Goal: Task Accomplishment & Management: Complete application form

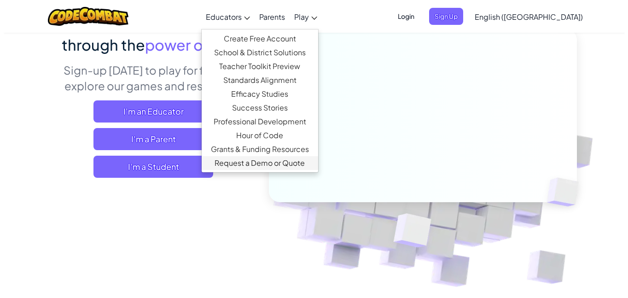
scroll to position [103, 0]
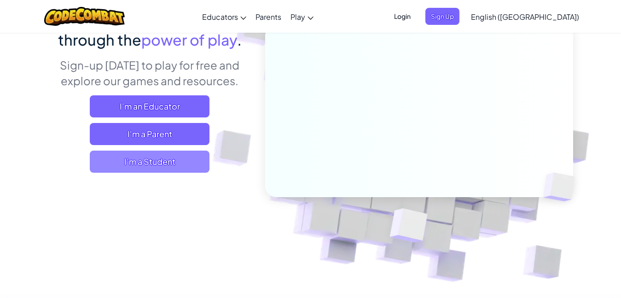
click at [178, 156] on span "I'm a Student" at bounding box center [150, 162] width 120 height 22
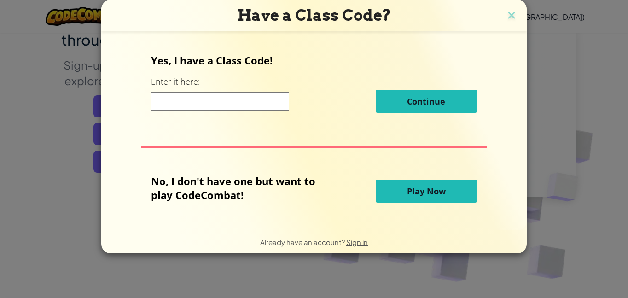
click at [408, 189] on span "Play Now" at bounding box center [426, 191] width 39 height 11
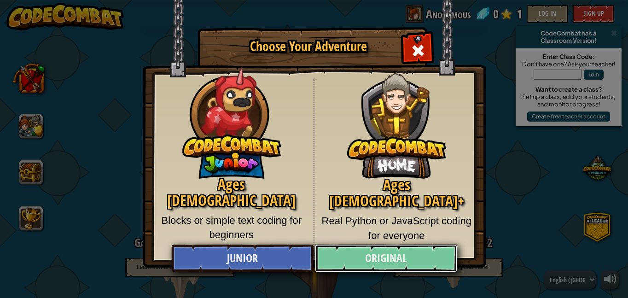
click at [356, 251] on link "Original" at bounding box center [386, 259] width 142 height 28
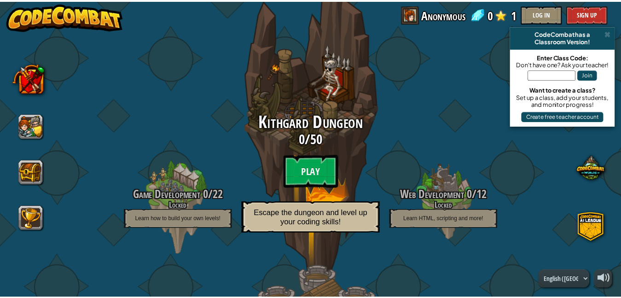
scroll to position [49, 0]
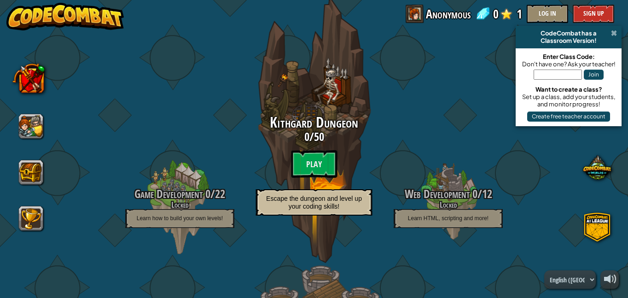
click at [617, 32] on span at bounding box center [614, 32] width 6 height 7
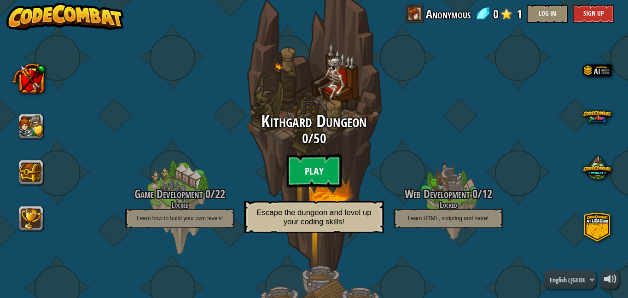
click at [310, 176] on btn "Play" at bounding box center [313, 170] width 55 height 33
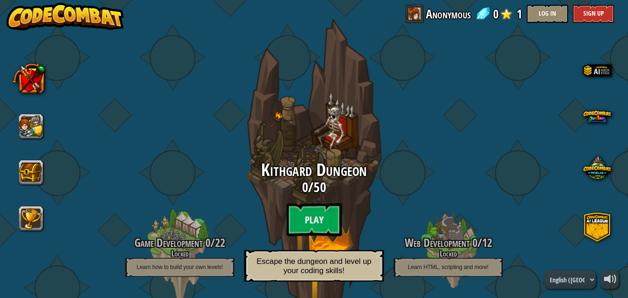
click at [303, 216] on btn "Play" at bounding box center [313, 219] width 55 height 33
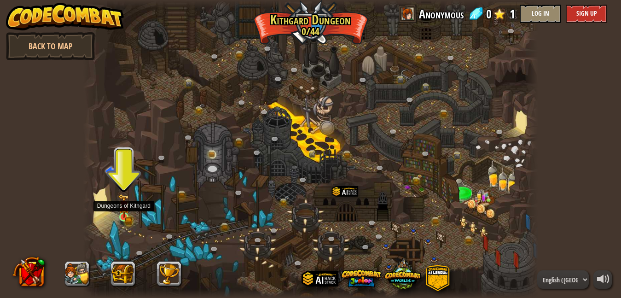
click at [122, 216] on img at bounding box center [123, 206] width 11 height 24
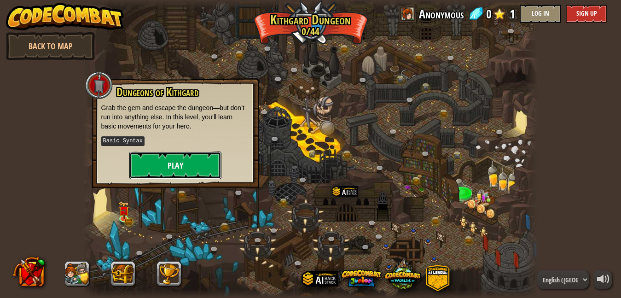
click at [190, 169] on button "Play" at bounding box center [175, 166] width 92 height 28
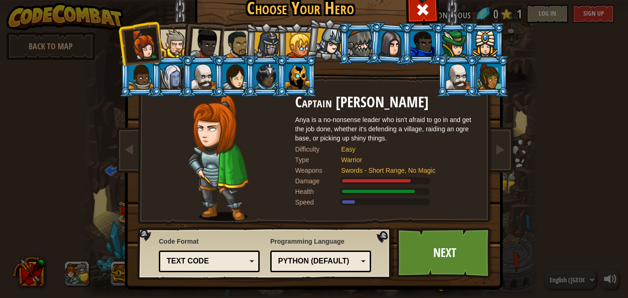
click at [356, 261] on div "Python (Default)" at bounding box center [320, 261] width 89 height 14
click at [236, 262] on div "Text code" at bounding box center [207, 261] width 80 height 11
click at [221, 246] on div "Code Format Text code Blocks and code Blocks Blocks (Icons) Text code Blocks - …" at bounding box center [209, 254] width 101 height 40
click at [168, 70] on div at bounding box center [172, 76] width 24 height 25
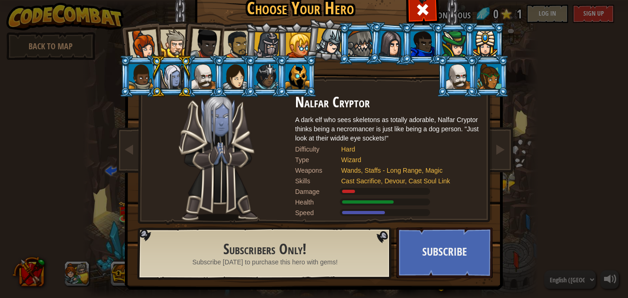
click at [150, 41] on div at bounding box center [143, 44] width 30 height 30
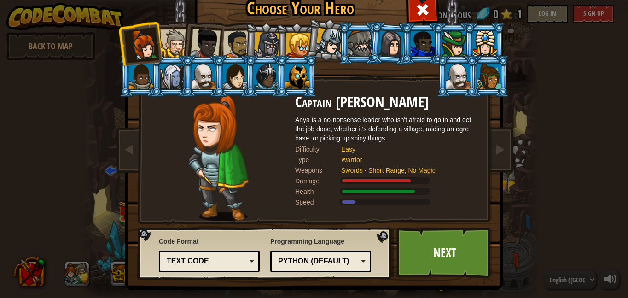
click at [165, 63] on li at bounding box center [171, 76] width 41 height 42
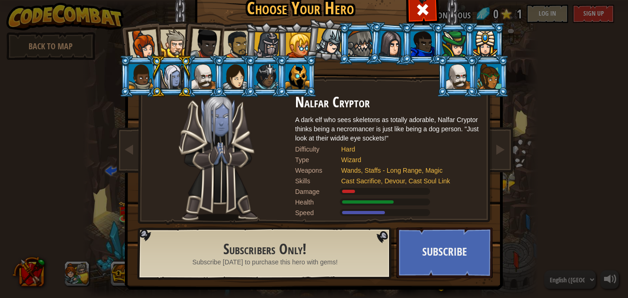
click at [146, 44] on div at bounding box center [143, 44] width 30 height 30
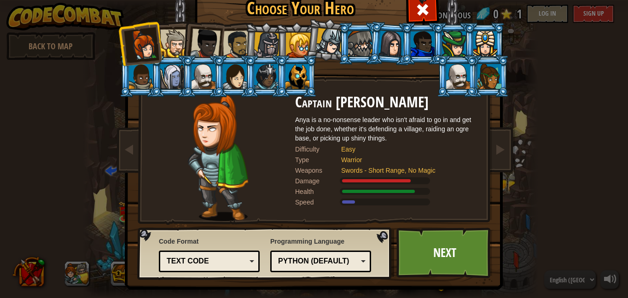
click at [180, 45] on li at bounding box center [202, 41] width 45 height 45
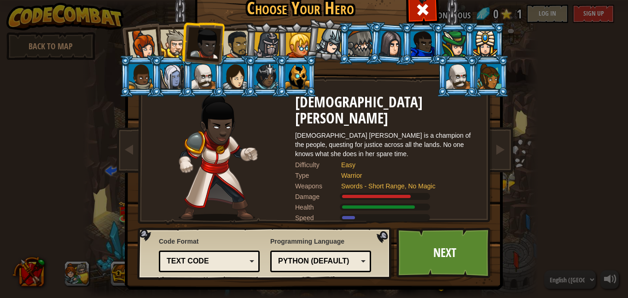
click at [148, 43] on div at bounding box center [143, 44] width 30 height 30
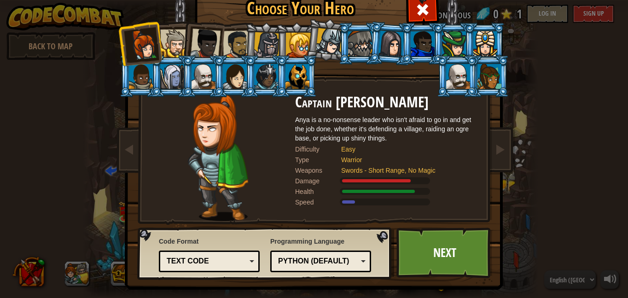
click at [170, 45] on div at bounding box center [174, 43] width 28 height 28
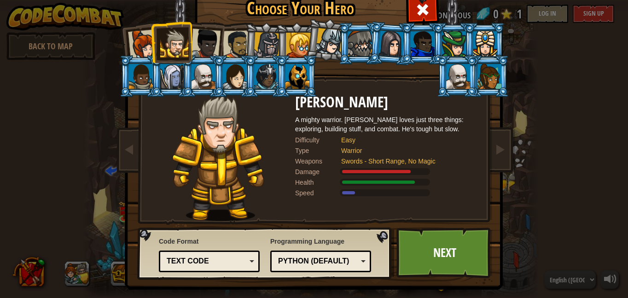
click at [202, 42] on div at bounding box center [205, 44] width 30 height 30
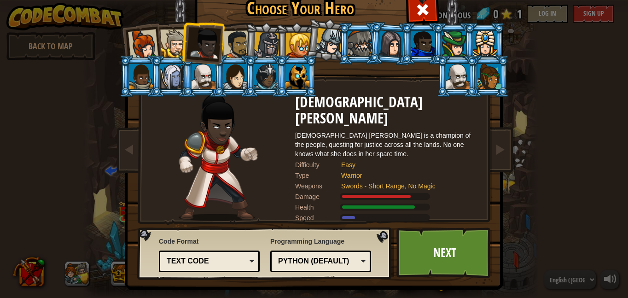
click at [241, 39] on div at bounding box center [237, 44] width 29 height 29
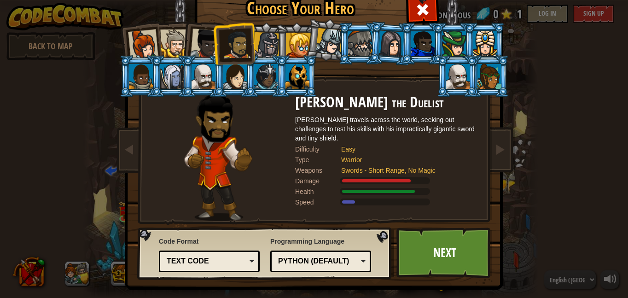
click at [146, 47] on div at bounding box center [143, 44] width 30 height 30
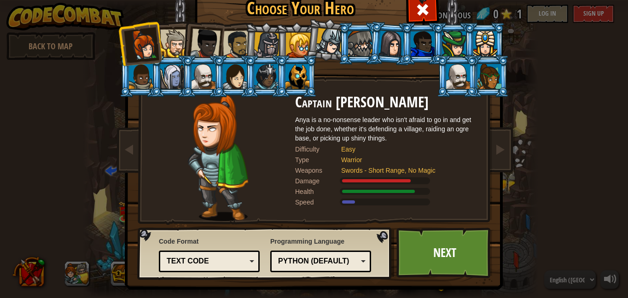
click at [276, 51] on li at bounding box center [296, 44] width 41 height 42
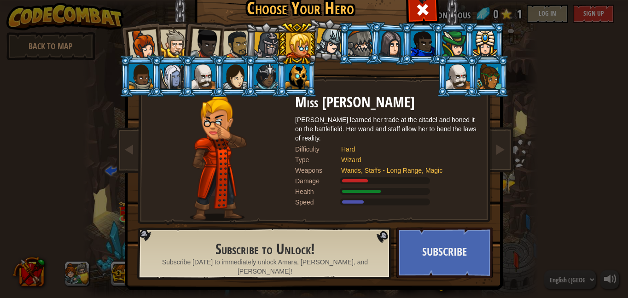
click at [144, 49] on div at bounding box center [143, 44] width 30 height 30
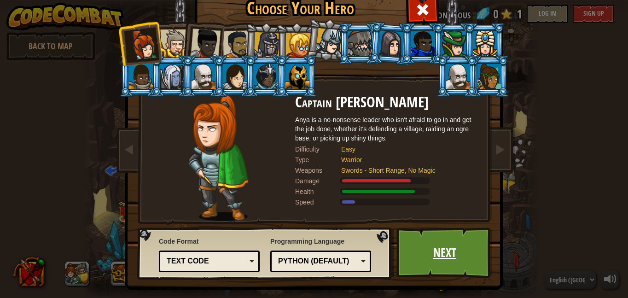
click at [417, 238] on link "Next" at bounding box center [445, 253] width 96 height 51
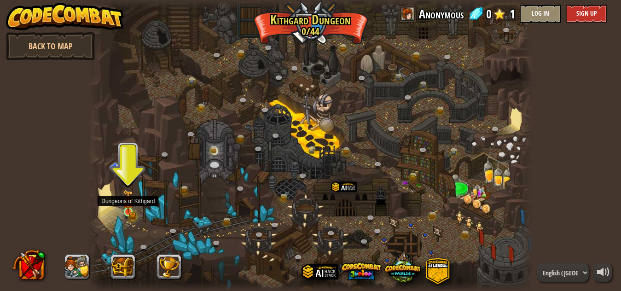
click at [126, 210] on img at bounding box center [128, 201] width 11 height 23
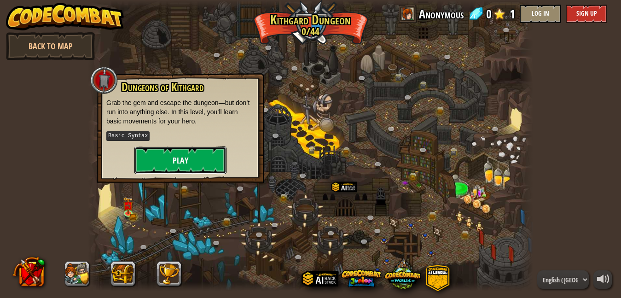
click at [188, 160] on button "Play" at bounding box center [180, 160] width 92 height 28
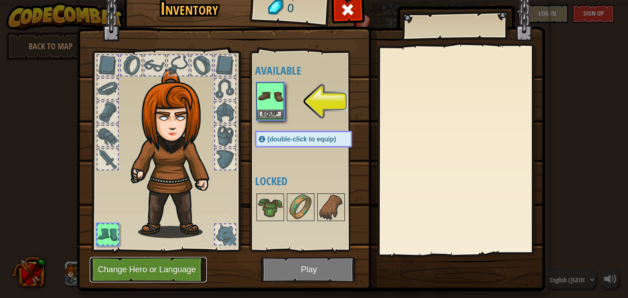
click at [161, 273] on button "Change Hero or Language" at bounding box center [148, 269] width 117 height 25
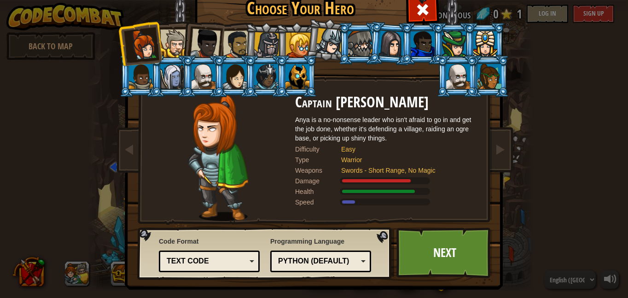
click at [326, 257] on div "Python (Default)" at bounding box center [318, 261] width 80 height 11
click at [428, 253] on link "Next" at bounding box center [445, 253] width 96 height 51
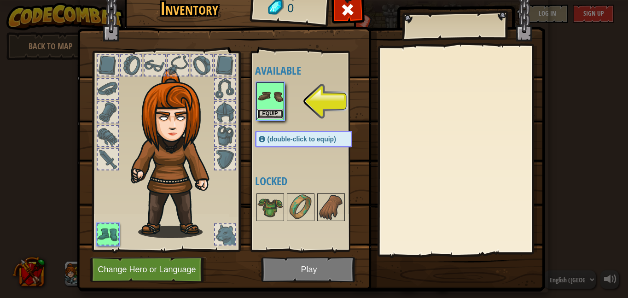
click at [268, 113] on button "Equip" at bounding box center [270, 114] width 26 height 10
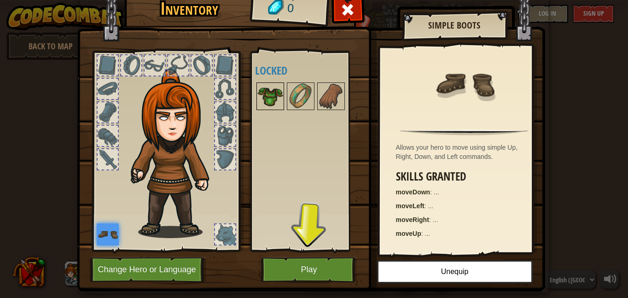
click at [268, 109] on img at bounding box center [270, 96] width 26 height 26
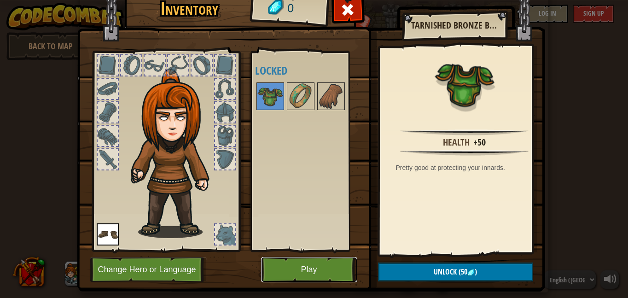
click at [298, 268] on button "Play" at bounding box center [309, 269] width 96 height 25
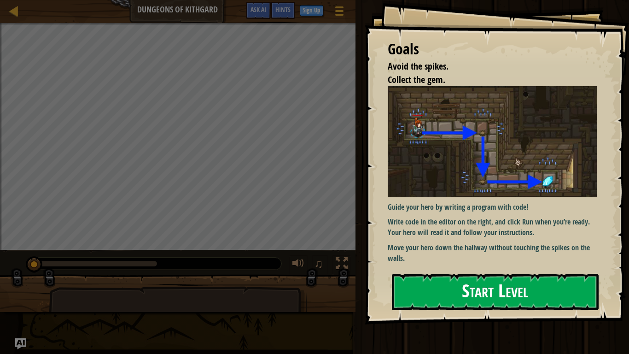
click at [430, 289] on button "Start Level" at bounding box center [495, 292] width 207 height 36
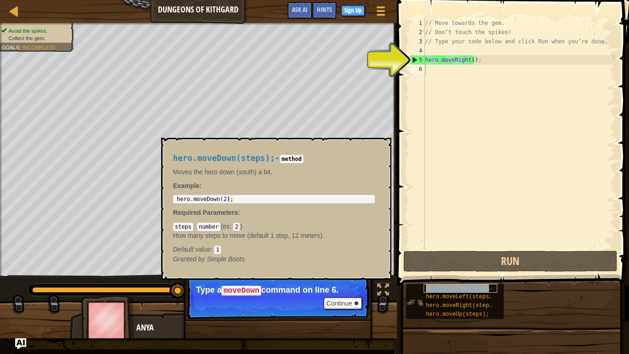
click at [438, 288] on span "hero.moveDown(steps);" at bounding box center [461, 288] width 70 height 6
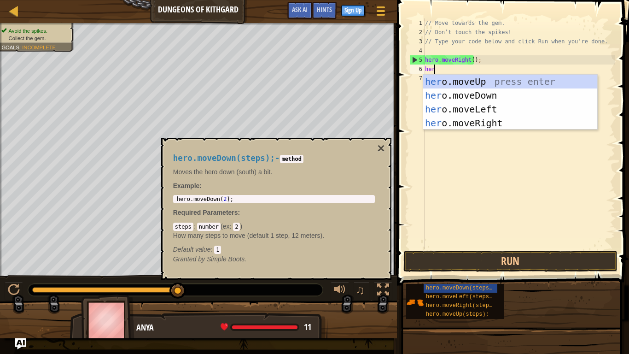
scroll to position [4, 0]
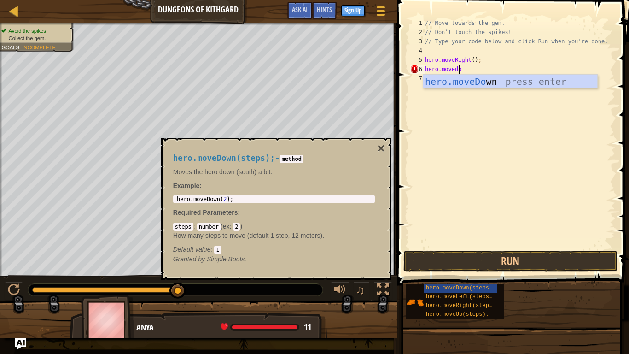
type textarea "hero.movedown"
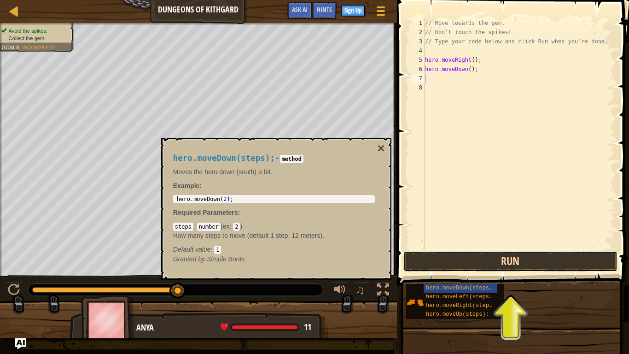
click at [502, 259] on button "Run" at bounding box center [510, 261] width 215 height 21
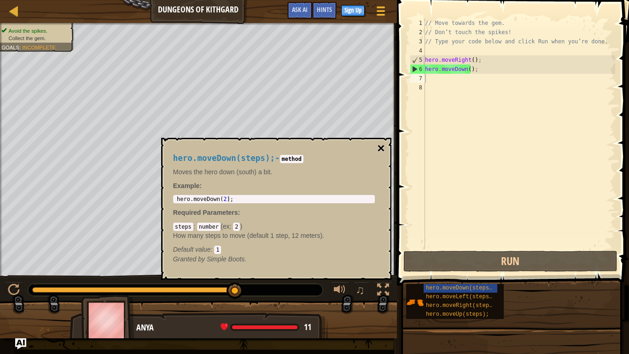
click at [380, 147] on button "×" at bounding box center [380, 148] width 7 height 13
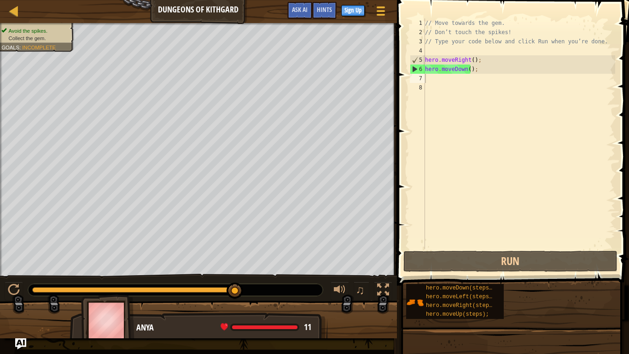
click at [432, 85] on div "// Move towards the gem. // Don’t touch the spikes! // Type your code below and…" at bounding box center [519, 142] width 192 height 249
click at [432, 82] on div "// Move towards the gem. // Don’t touch the spikes! // Type your code below and…" at bounding box center [519, 142] width 192 height 249
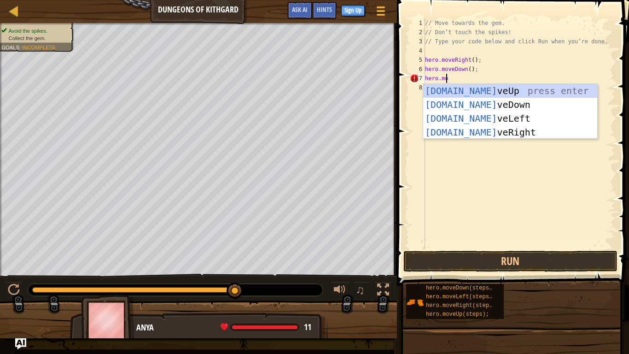
scroll to position [4, 1]
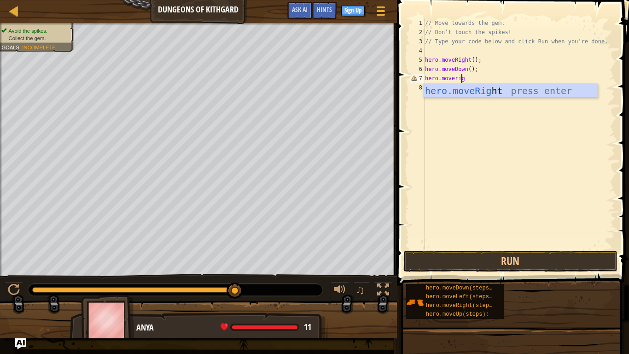
type textarea "hero.moveright"
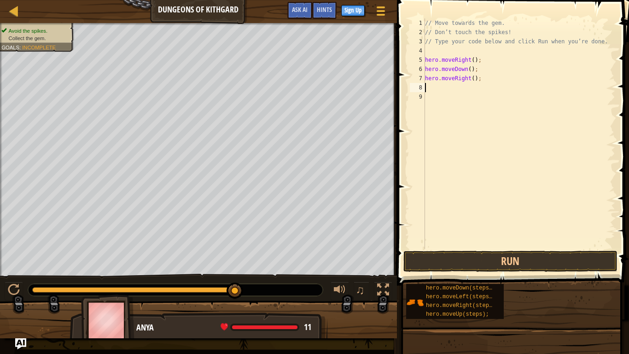
scroll to position [4, 0]
click at [509, 254] on button "Run" at bounding box center [510, 261] width 215 height 21
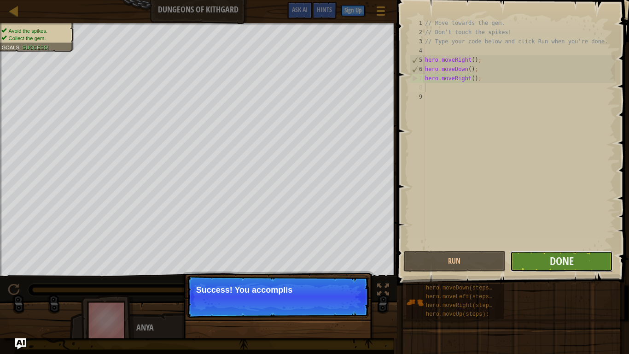
click at [546, 262] on button "Done" at bounding box center [561, 261] width 103 height 21
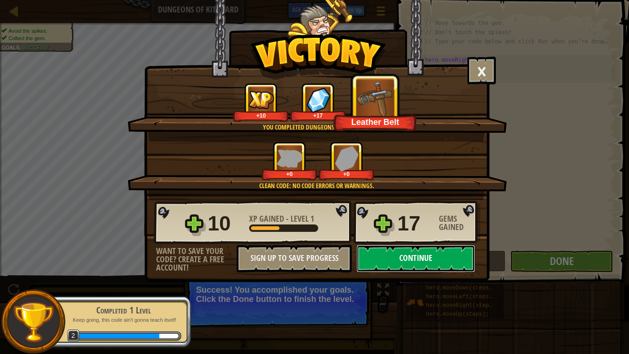
click at [413, 255] on button "Continue" at bounding box center [415, 259] width 119 height 28
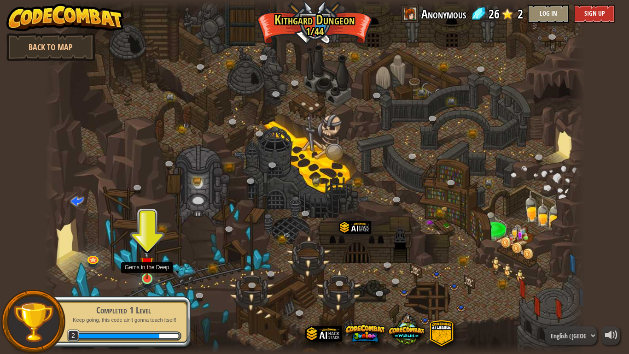
click at [148, 276] on img at bounding box center [147, 263] width 14 height 31
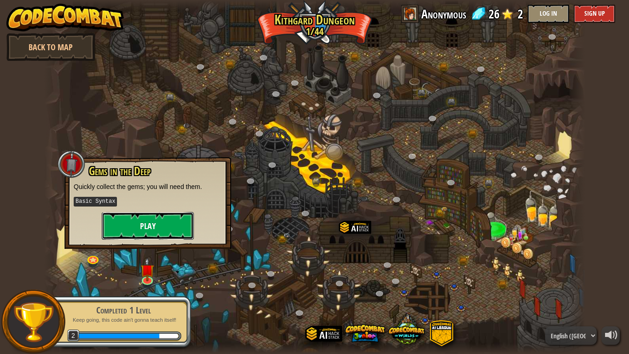
click at [151, 232] on button "Play" at bounding box center [148, 226] width 92 height 28
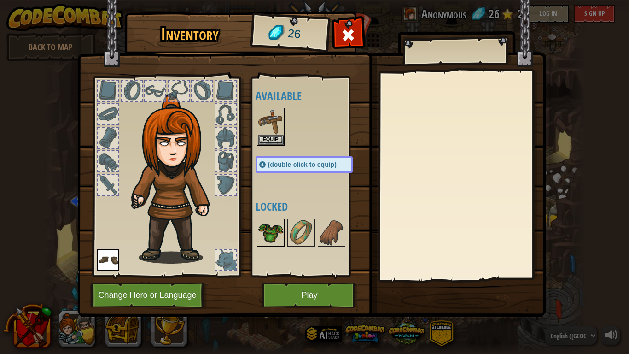
click at [278, 224] on img at bounding box center [271, 233] width 26 height 26
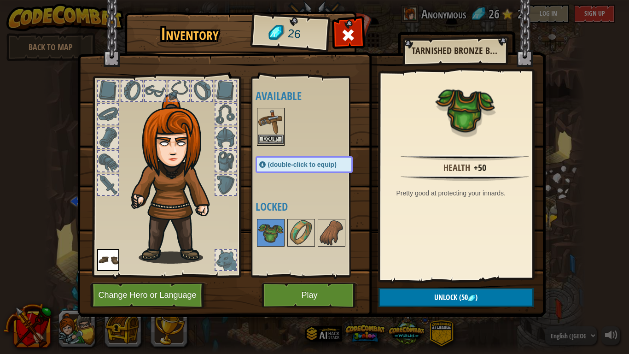
click at [273, 131] on img at bounding box center [271, 122] width 26 height 26
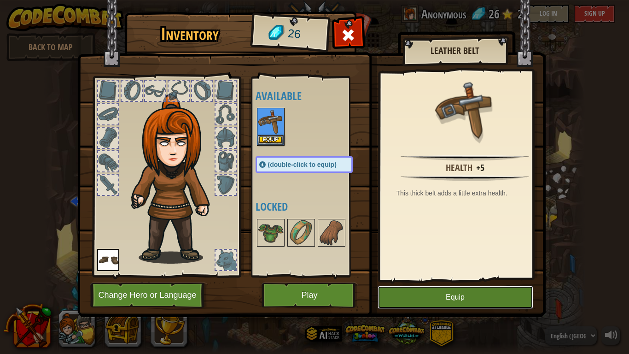
click at [414, 293] on button "Equip" at bounding box center [456, 297] width 156 height 23
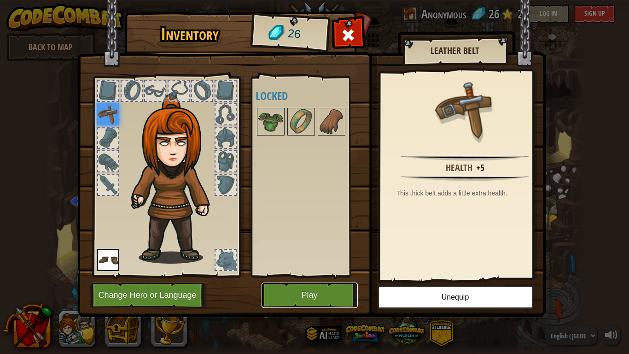
click at [333, 289] on button "Play" at bounding box center [310, 294] width 96 height 25
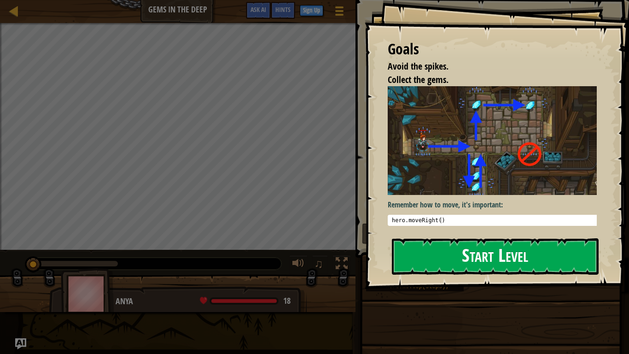
click at [475, 261] on button "Start Level" at bounding box center [495, 256] width 207 height 36
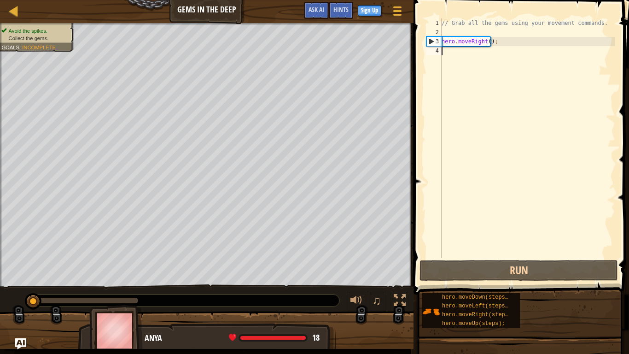
click at [473, 54] on div "// Grab all the gems using your movement commands. hero . moveRight ( ) ;" at bounding box center [527, 147] width 175 height 258
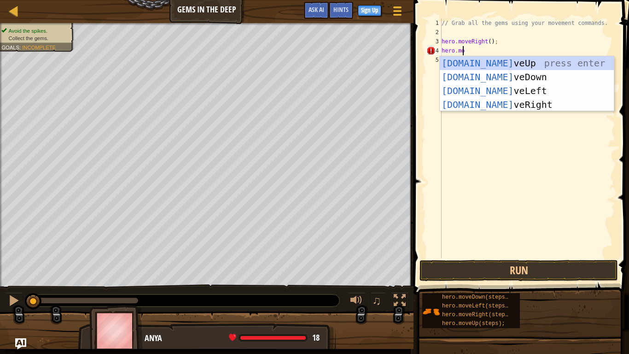
scroll to position [4, 1]
type textarea "hero.move"
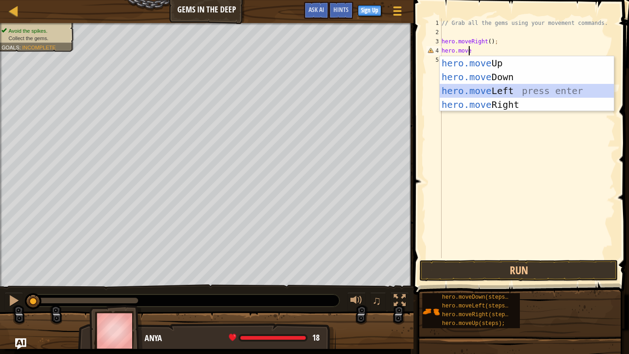
scroll to position [4, 0]
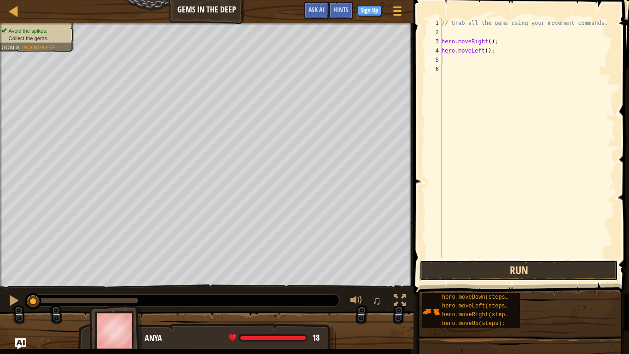
click at [510, 267] on button "Run" at bounding box center [519, 270] width 198 height 21
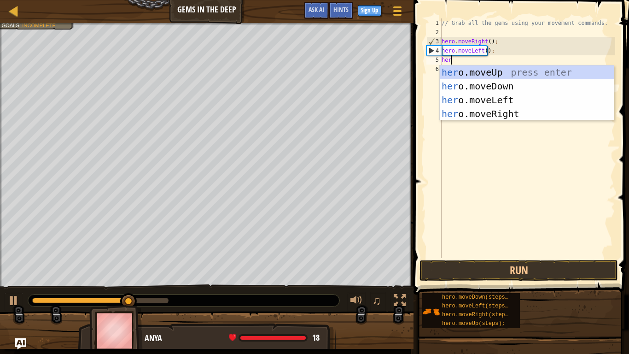
scroll to position [4, 0]
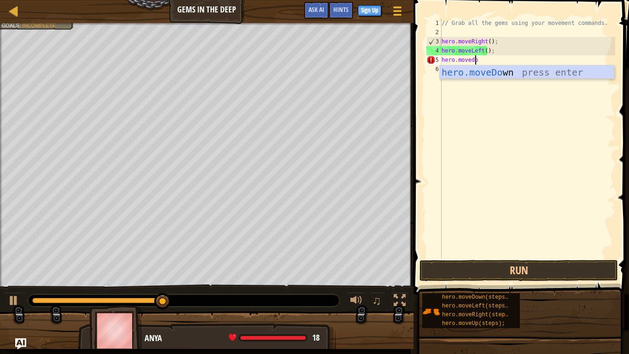
type textarea "hero.movedown"
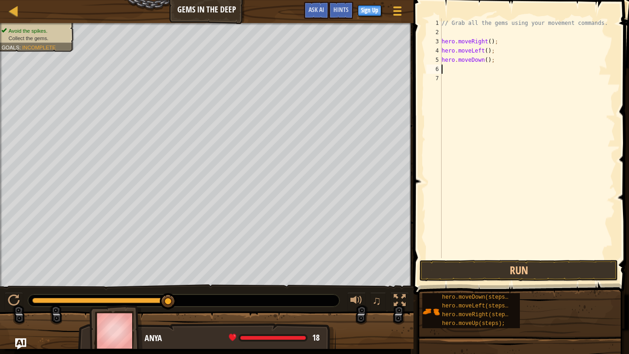
scroll to position [4, 0]
click at [517, 263] on button "Run" at bounding box center [519, 270] width 198 height 21
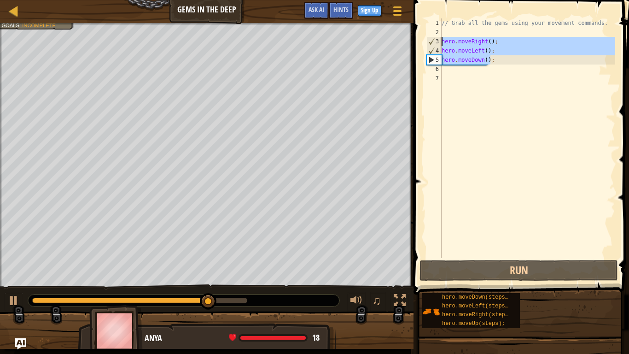
drag, startPoint x: 494, startPoint y: 61, endPoint x: 441, endPoint y: 41, distance: 56.4
click at [441, 41] on div "1 2 3 4 5 6 7 // Grab all the gems using your movement commands. hero . moveRig…" at bounding box center [520, 137] width 191 height 239
type textarea "hero.moveRight(); hero.moveLeft();"
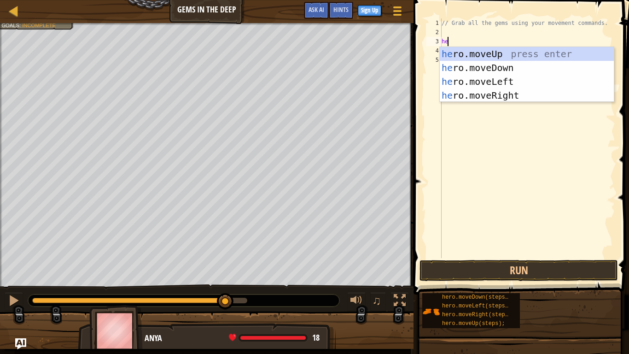
type textarea "hero"
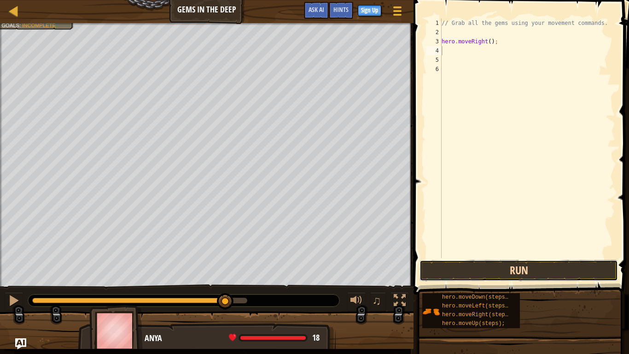
click at [518, 269] on button "Run" at bounding box center [519, 270] width 198 height 21
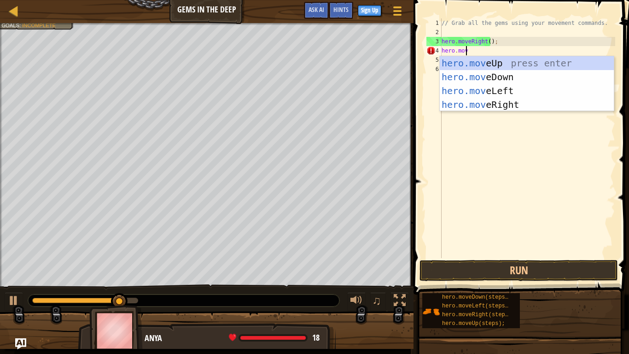
scroll to position [4, 1]
type textarea "hero.move"
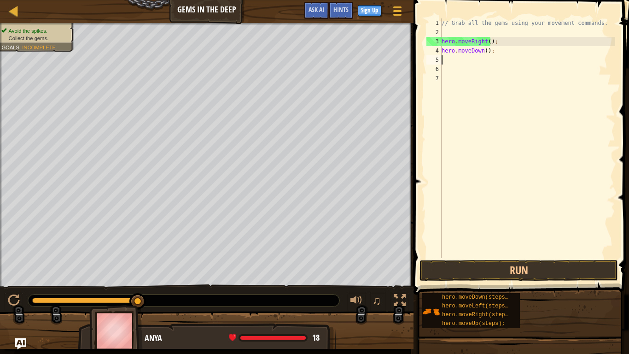
scroll to position [4, 0]
type textarea "m"
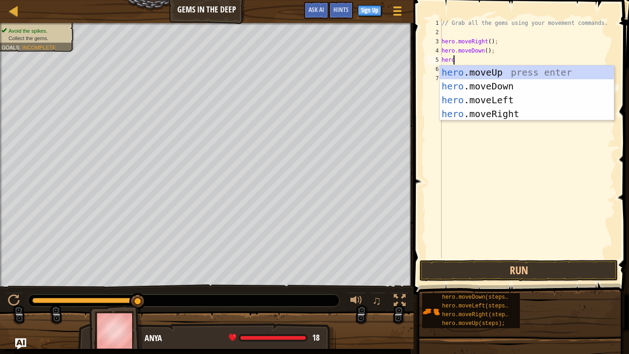
scroll to position [4, 0]
type textarea "hero."
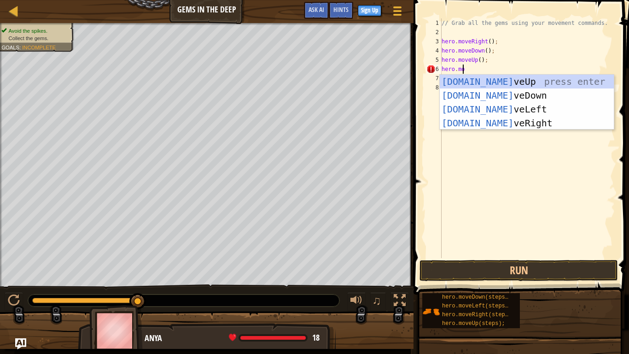
type textarea "hero.move"
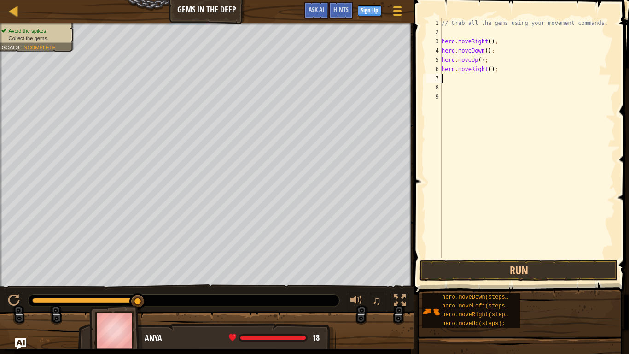
scroll to position [4, 0]
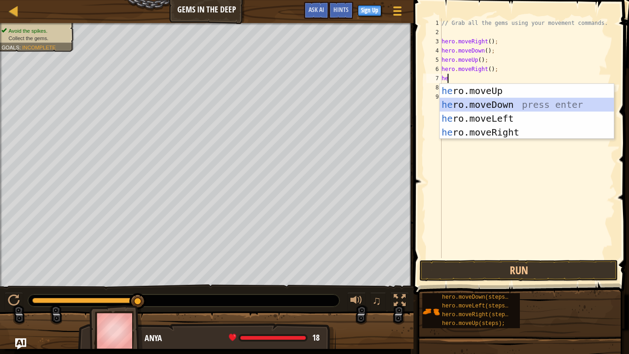
type textarea "h"
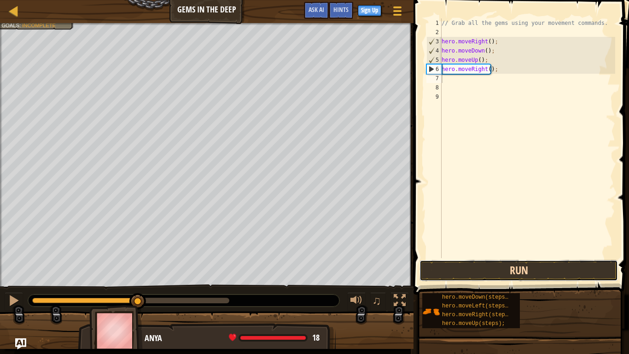
click at [512, 266] on button "Run" at bounding box center [519, 270] width 198 height 21
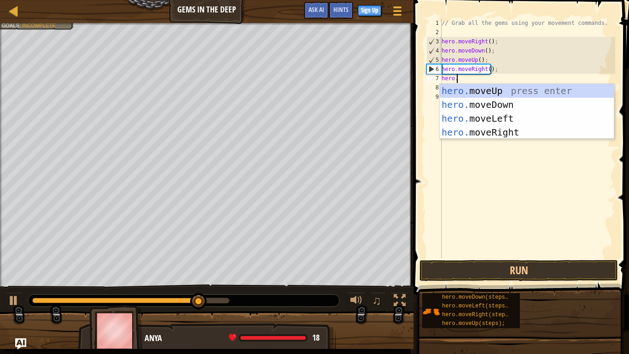
scroll to position [4, 1]
type textarea "[DOMAIN_NAME]"
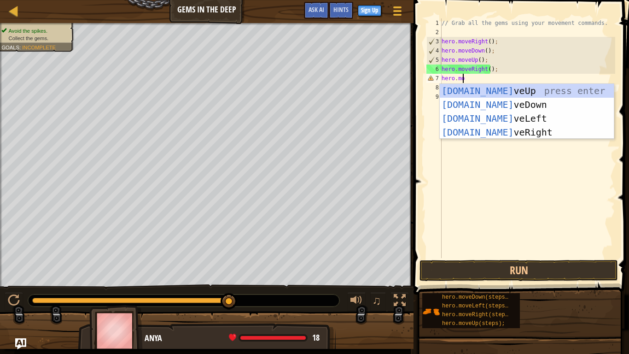
scroll to position [4, 0]
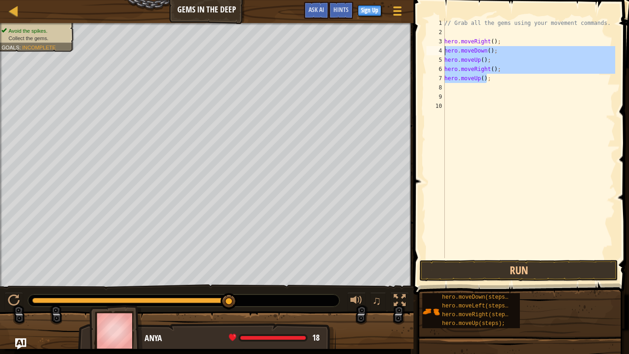
drag, startPoint x: 494, startPoint y: 81, endPoint x: 442, endPoint y: 43, distance: 63.7
click at [442, 43] on div "1 2 3 4 5 6 7 8 9 10 // Grab all the gems using your movement commands. hero . …" at bounding box center [520, 137] width 191 height 239
type textarea "hero.moveRight(); hero.moveDown();"
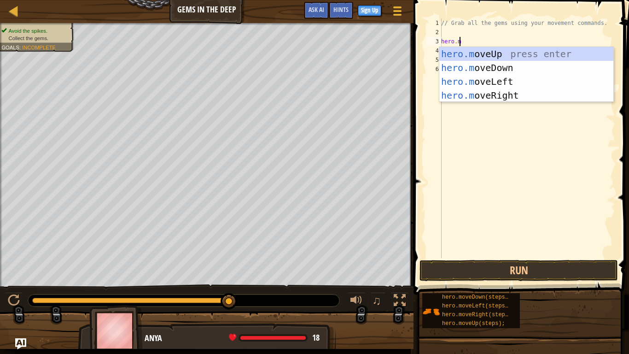
scroll to position [4, 1]
type textarea "[DOMAIN_NAME]"
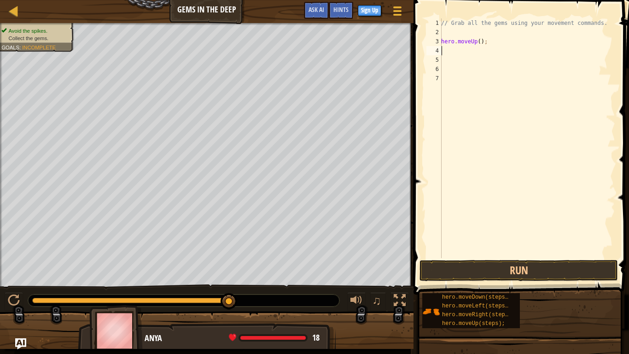
scroll to position [4, 0]
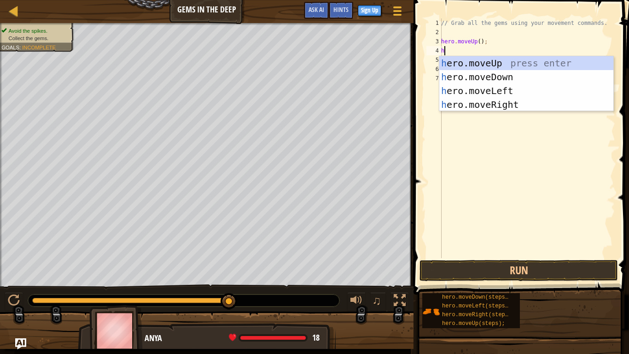
type textarea "her"
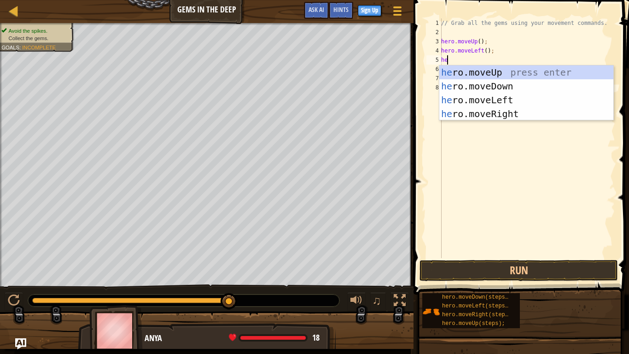
type textarea "her"
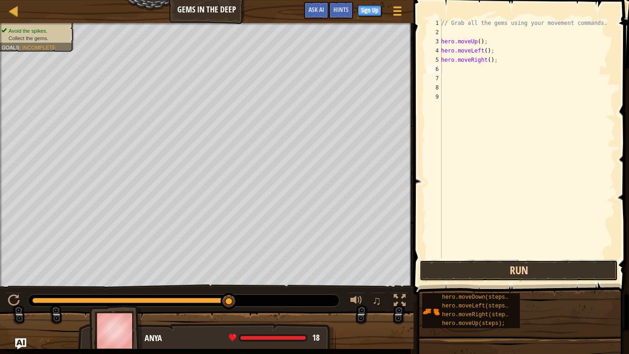
click at [512, 274] on button "Run" at bounding box center [519, 270] width 198 height 21
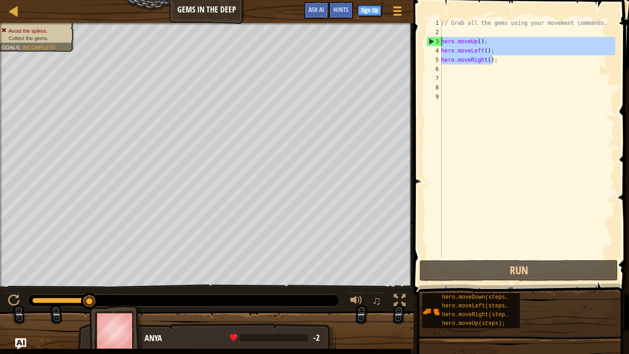
drag, startPoint x: 500, startPoint y: 60, endPoint x: 438, endPoint y: 38, distance: 66.0
click at [438, 38] on div "1 2 3 4 5 6 7 8 9 // Grab all the gems using your movement commands. hero . mov…" at bounding box center [520, 137] width 191 height 239
type textarea "hero.moveUp(); hero.moveLeft();"
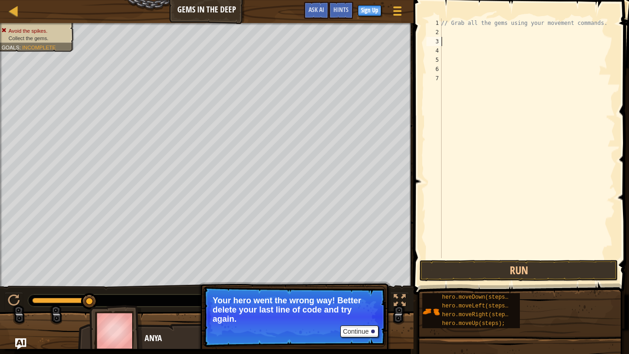
click at [454, 41] on div "// Grab all the gems using your movement commands." at bounding box center [527, 147] width 176 height 258
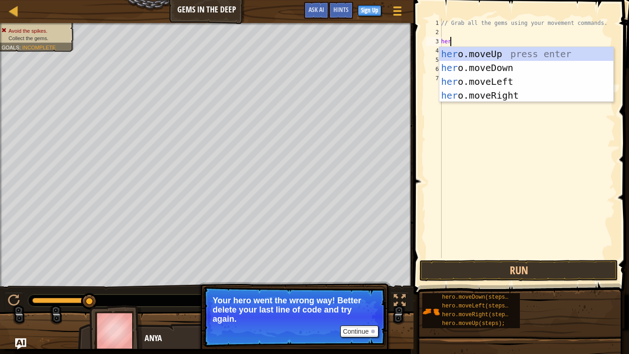
type textarea "hero"
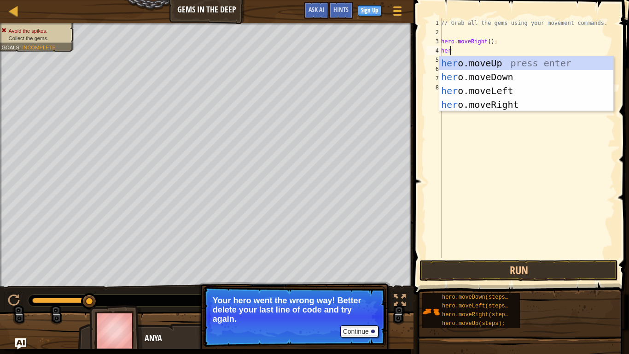
type textarea "hero"
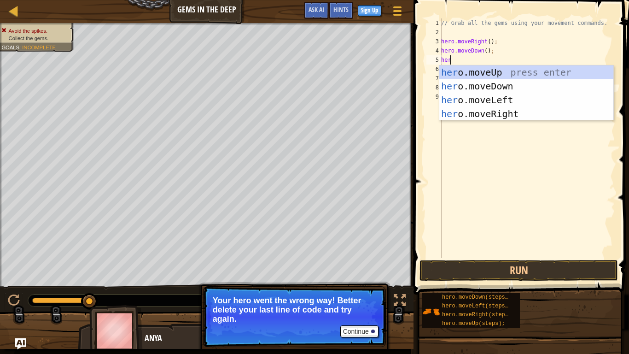
type textarea "hero"
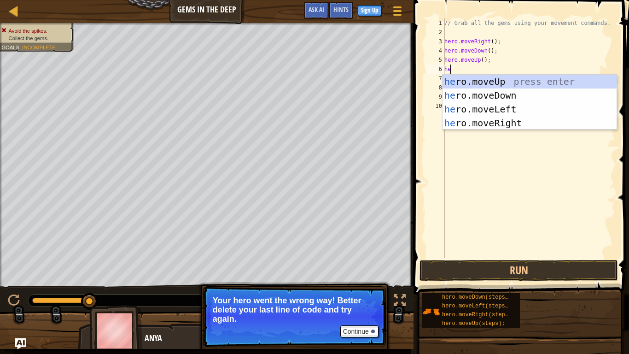
type textarea "her"
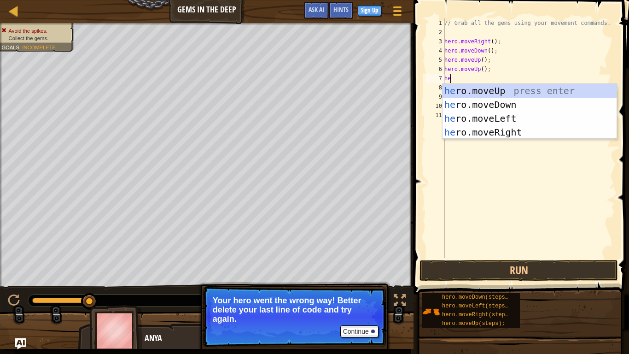
type textarea "hero"
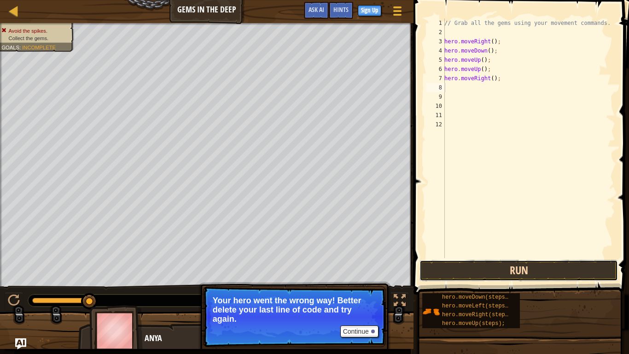
click at [519, 268] on button "Run" at bounding box center [519, 270] width 198 height 21
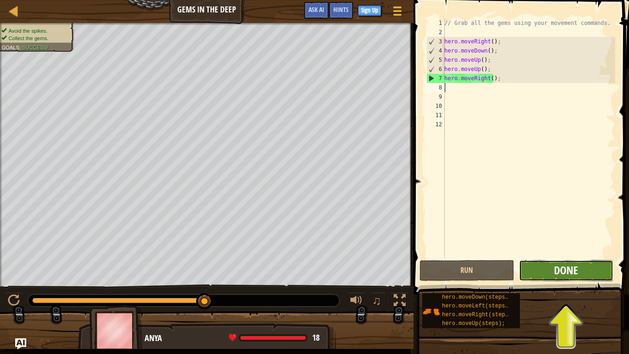
click at [554, 274] on button "Done" at bounding box center [566, 270] width 94 height 21
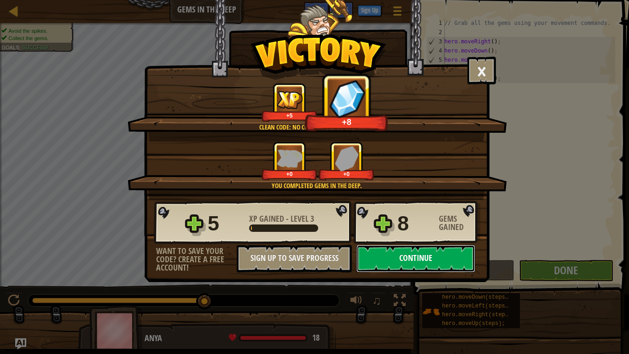
click at [411, 257] on button "Continue" at bounding box center [415, 259] width 119 height 28
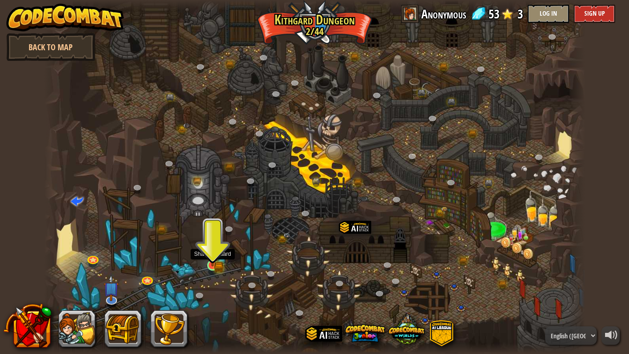
click at [211, 261] on img at bounding box center [213, 251] width 14 height 30
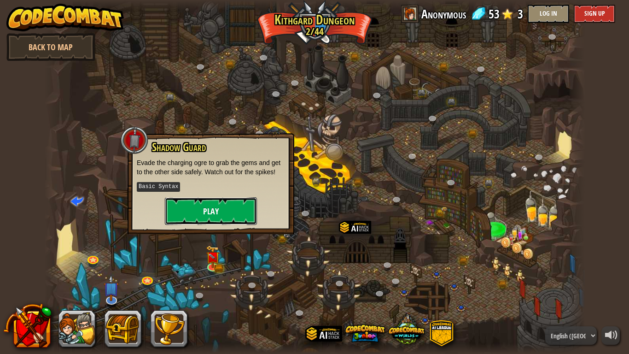
click at [214, 213] on button "Play" at bounding box center [211, 211] width 92 height 28
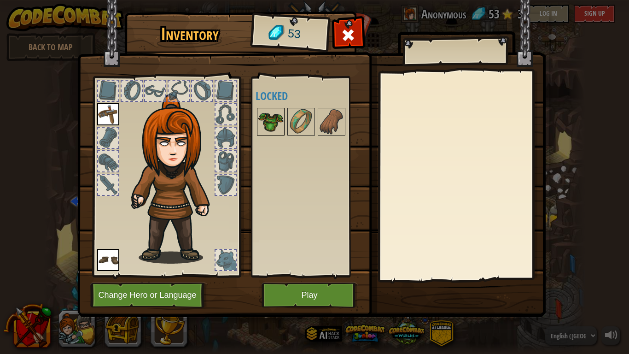
click at [278, 115] on img at bounding box center [271, 122] width 26 height 26
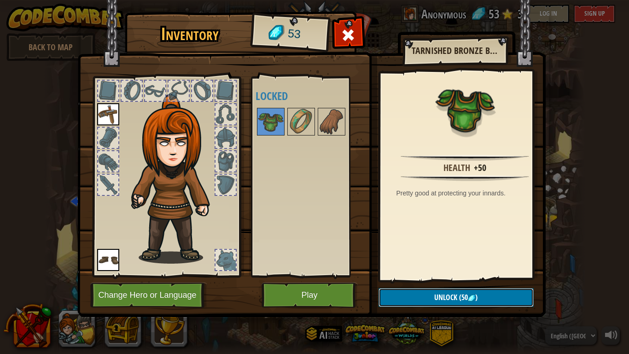
click at [421, 294] on button "Unlock (50 )" at bounding box center [456, 297] width 155 height 19
click at [315, 286] on button "Play" at bounding box center [310, 294] width 96 height 25
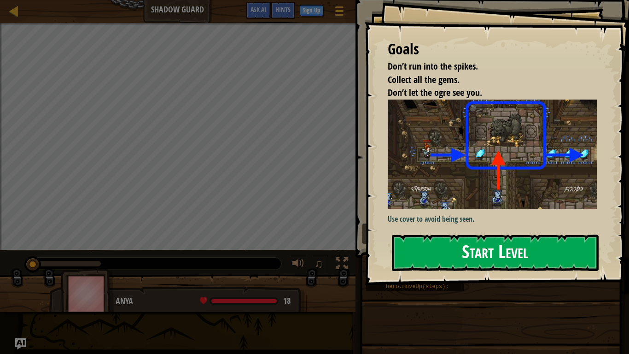
click at [454, 251] on button "Start Level" at bounding box center [495, 252] width 207 height 36
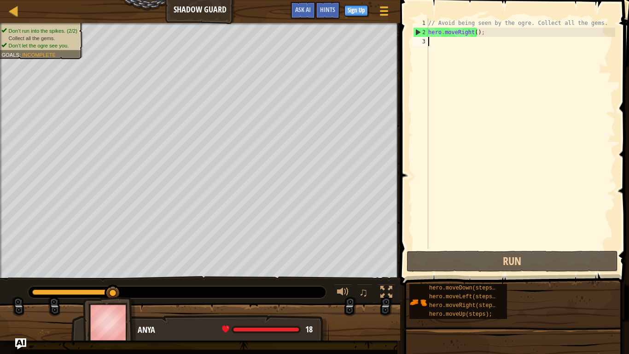
click at [455, 47] on div "// Avoid being seen by the ogre. Collect all the gems. hero . moveRight ( ) ;" at bounding box center [520, 142] width 189 height 249
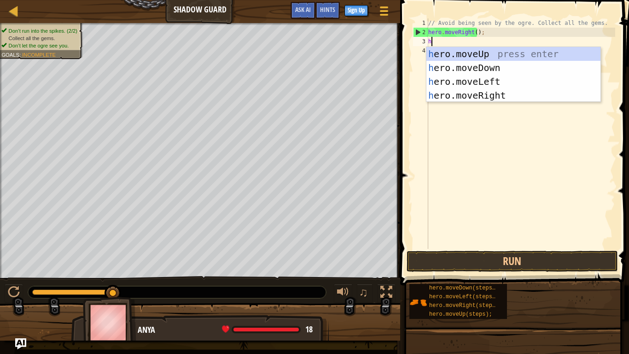
scroll to position [4, 0]
type textarea "hero"
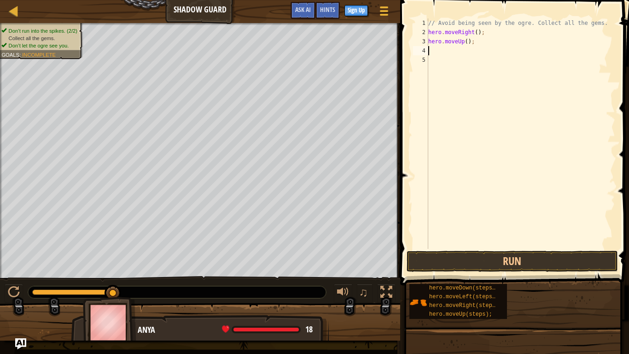
type textarea "h"
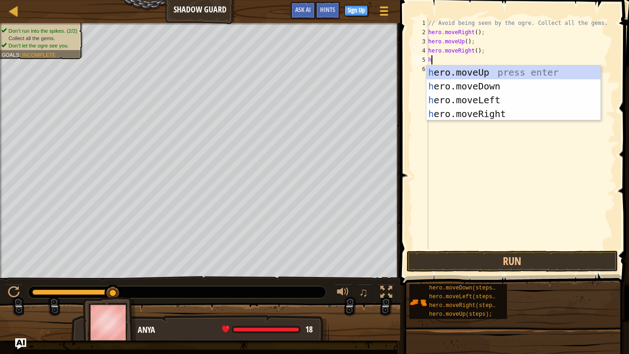
type textarea "he"
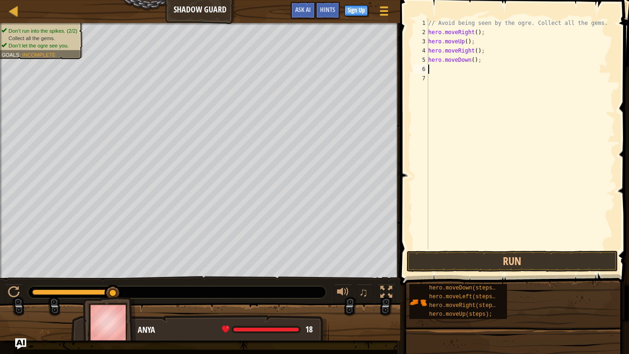
type textarea "he"
click at [517, 259] on button "Run" at bounding box center [512, 261] width 211 height 21
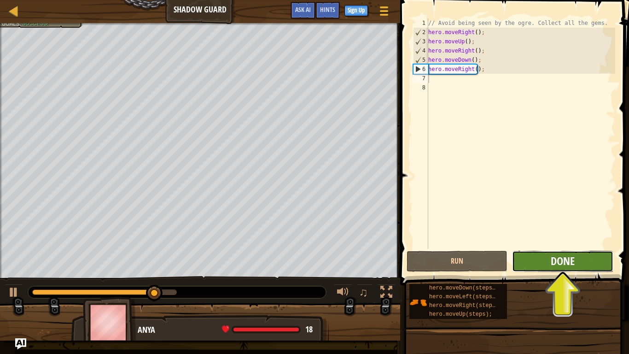
click at [553, 256] on span "Done" at bounding box center [563, 260] width 24 height 15
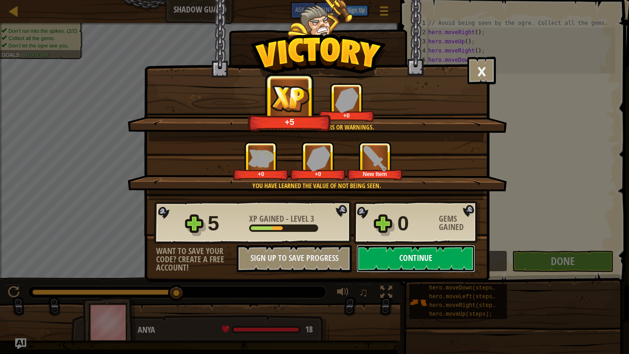
click at [400, 258] on button "Continue" at bounding box center [415, 259] width 119 height 28
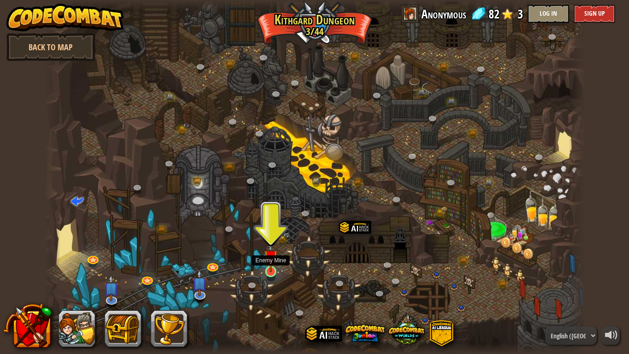
click at [268, 262] on img at bounding box center [271, 256] width 14 height 31
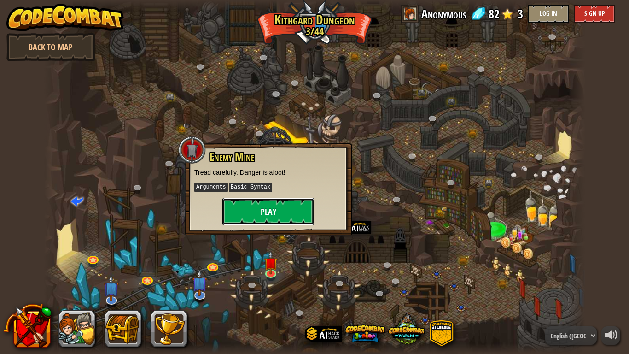
click at [263, 217] on button "Play" at bounding box center [268, 212] width 92 height 28
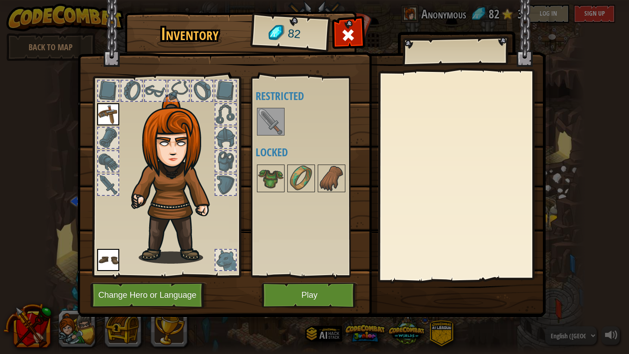
click at [265, 130] on img at bounding box center [271, 122] width 26 height 26
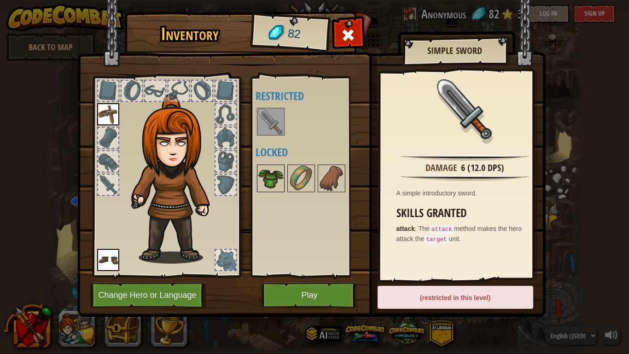
click at [267, 175] on img at bounding box center [271, 178] width 26 height 26
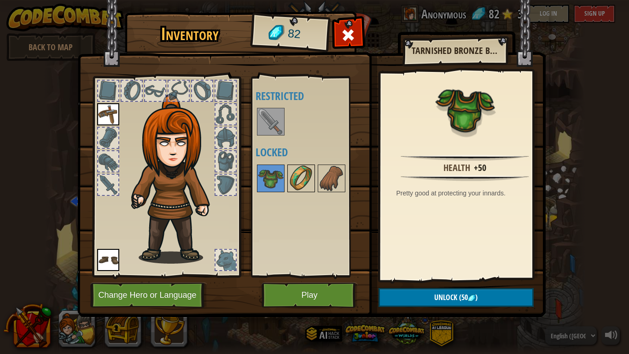
click at [300, 182] on img at bounding box center [301, 178] width 26 height 26
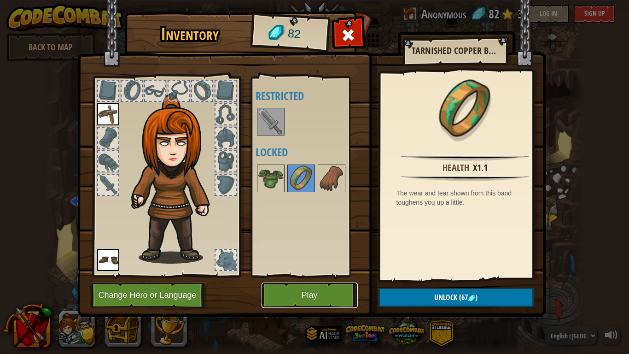
click at [308, 286] on button "Play" at bounding box center [310, 294] width 96 height 25
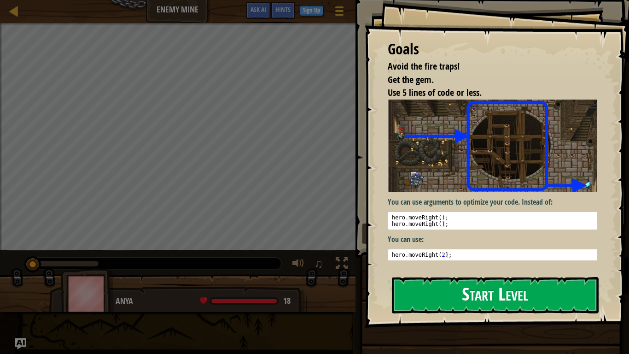
click at [462, 293] on button "Start Level" at bounding box center [495, 295] width 207 height 36
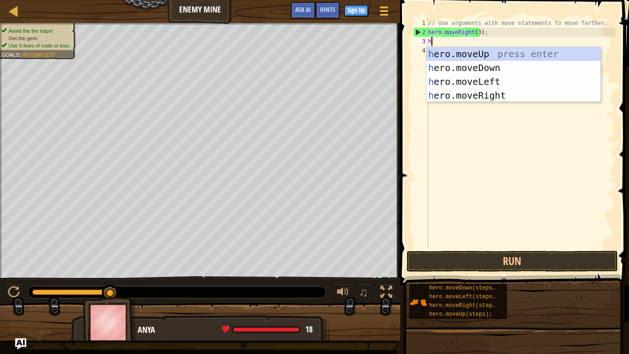
scroll to position [4, 0]
type textarea "hero"
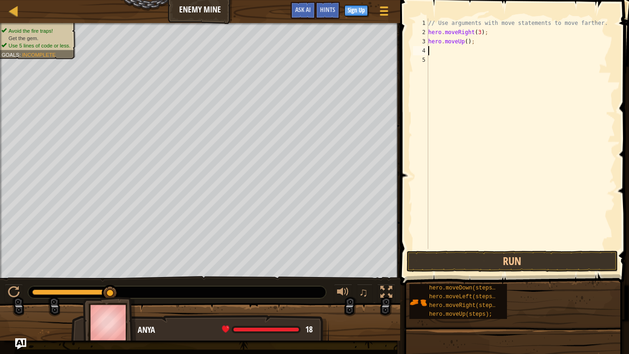
type textarea "he"
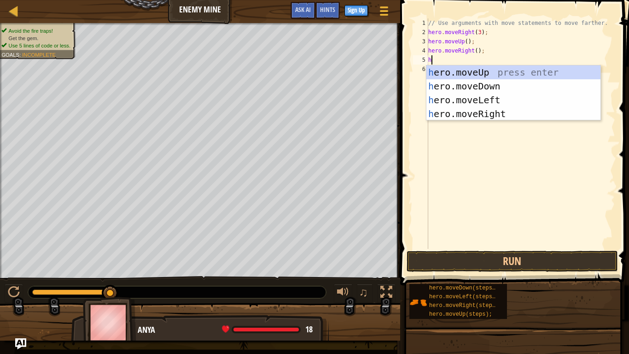
type textarea "he"
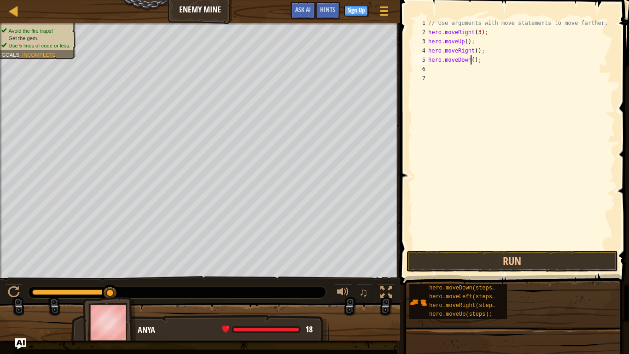
click at [472, 58] on div "// Use arguments with move statements to move farther. hero . moveRight ( 3 ) ;…" at bounding box center [520, 142] width 189 height 249
type textarea "hero.moveDown(3);"
click at [442, 71] on div "// Use arguments with move statements to move farther. hero . moveRight ( 3 ) ;…" at bounding box center [520, 142] width 189 height 249
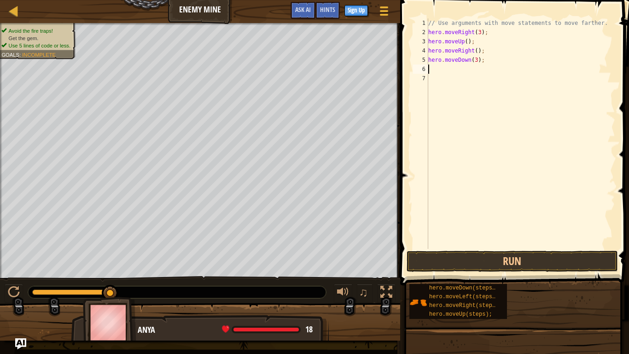
type textarea "he"
click at [473, 70] on div "// Use arguments with move statements to move farther. hero . moveRight ( 3 ) ;…" at bounding box center [520, 142] width 189 height 249
type textarea "hero.moveRight(2);"
click at [504, 256] on button "Run" at bounding box center [512, 261] width 211 height 21
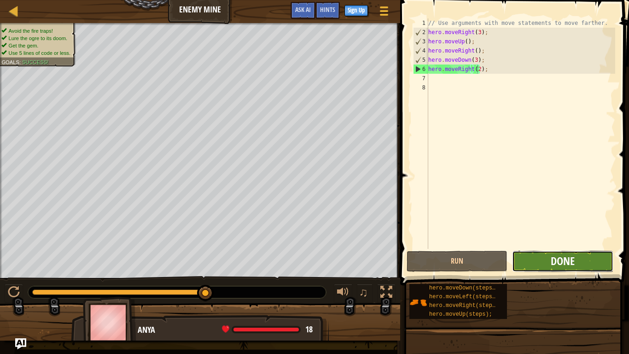
click at [572, 260] on span "Done" at bounding box center [563, 260] width 24 height 15
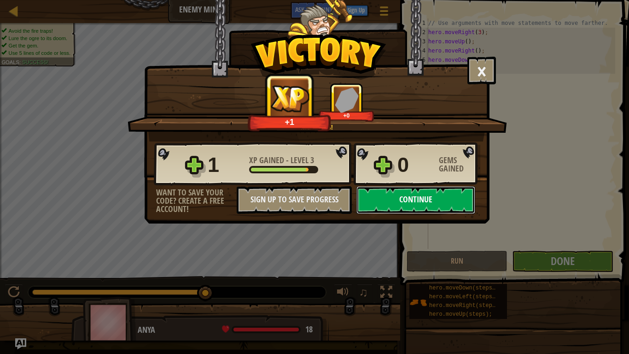
click at [439, 208] on button "Continue" at bounding box center [415, 200] width 119 height 28
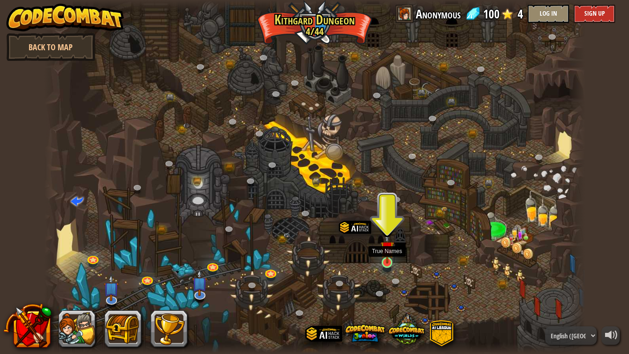
click at [383, 257] on img at bounding box center [387, 247] width 14 height 31
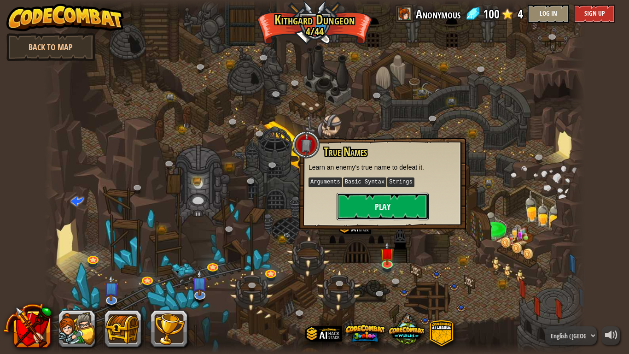
click at [373, 210] on button "Play" at bounding box center [383, 207] width 92 height 28
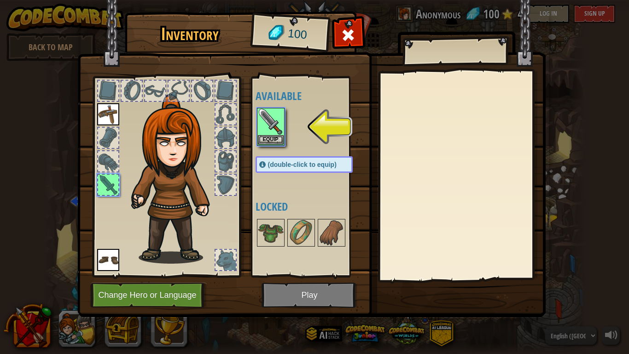
drag, startPoint x: 373, startPoint y: 210, endPoint x: 290, endPoint y: 118, distance: 123.9
click at [290, 118] on div "Inventory 100 Available Equip Equip Equip (double-click to equip) Locked Equip …" at bounding box center [315, 166] width 468 height 304
click at [271, 134] on button "Equip" at bounding box center [271, 139] width 26 height 10
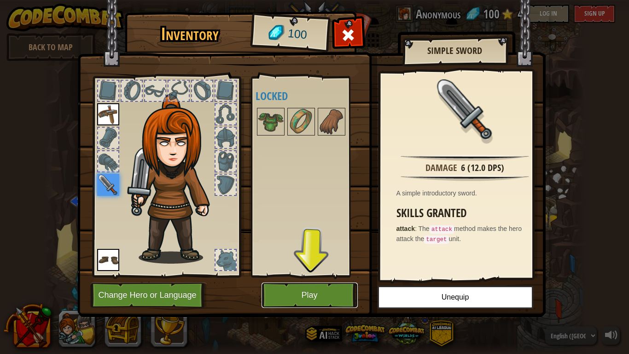
click at [316, 291] on button "Play" at bounding box center [310, 294] width 96 height 25
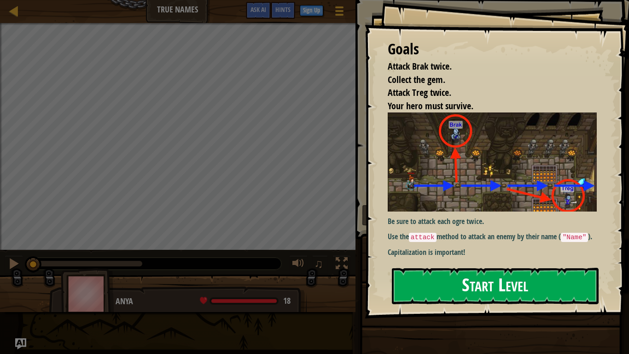
click at [497, 287] on button "Start Level" at bounding box center [495, 286] width 207 height 36
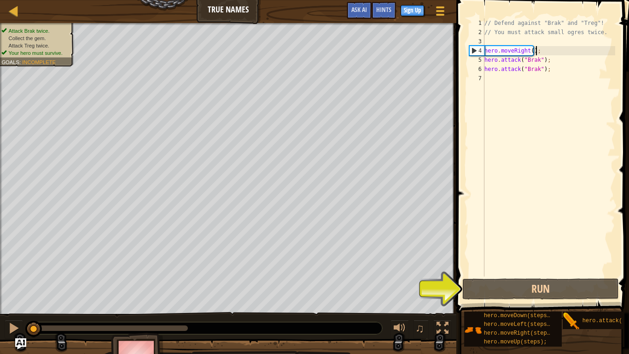
click at [543, 50] on div "// Defend against "Brak" and "Treg"! // You must attack small ogres twice. hero…" at bounding box center [549, 156] width 133 height 276
type textarea "hero.moveRight();"
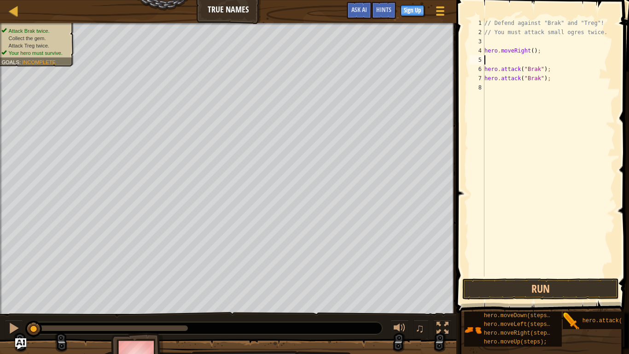
scroll to position [4, 0]
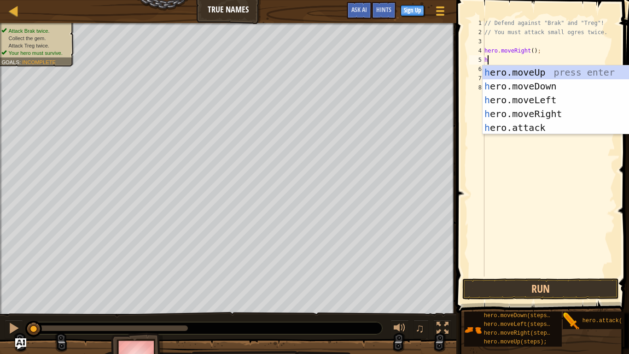
type textarea "he"
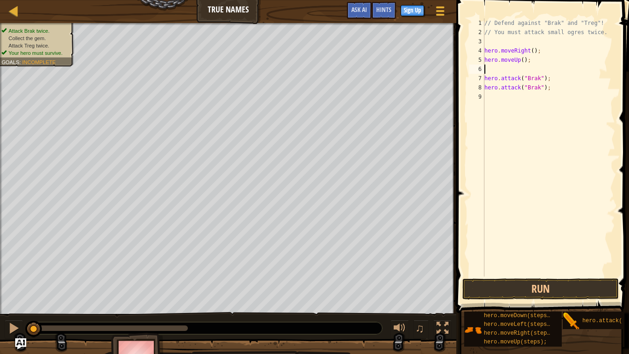
type textarea "hero.moveUp();"
click at [496, 90] on div "// Defend against "Brak" and "Treg"! // You must attack small ogres twice. hero…" at bounding box center [549, 156] width 133 height 276
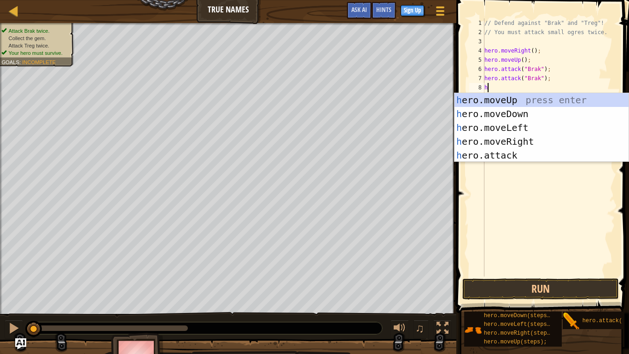
type textarea "he"
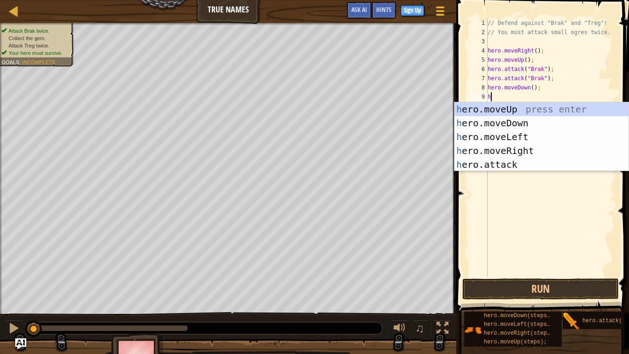
type textarea "he"
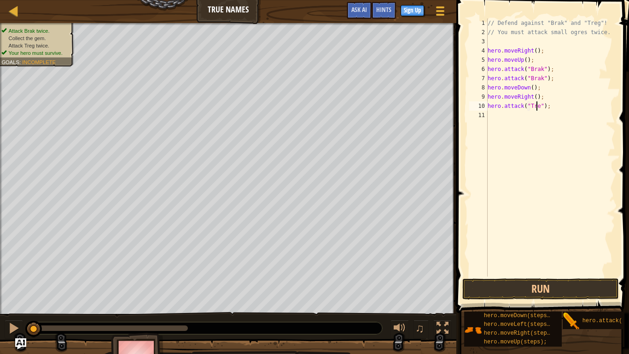
type textarea "hero.attack("Treg");"
click at [556, 105] on div "// Defend against "Brak" and "Treg"! // You must attack small ogres twice. hero…" at bounding box center [551, 156] width 130 height 276
click at [541, 280] on button "Run" at bounding box center [540, 288] width 157 height 21
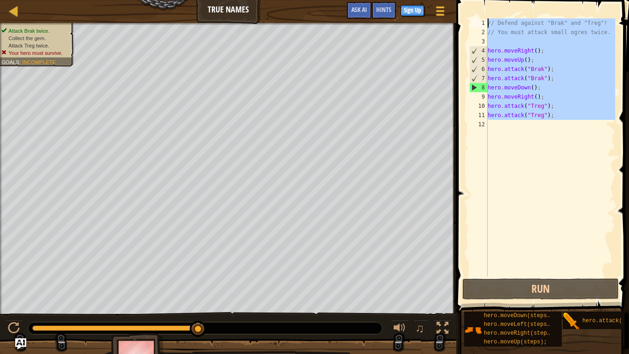
drag, startPoint x: 558, startPoint y: 122, endPoint x: 485, endPoint y: 19, distance: 125.6
click at [485, 19] on div "hero.attack("Treg"); 1 2 3 4 5 6 7 8 9 10 11 12 // Defend against "Brak" and "T…" at bounding box center [541, 147] width 148 height 258
click at [558, 115] on div "// Defend against "Brak" and "Treg"! // You must attack small ogres twice. hero…" at bounding box center [550, 147] width 129 height 258
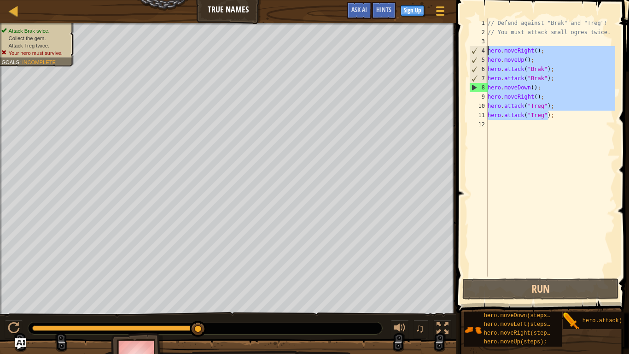
drag, startPoint x: 557, startPoint y: 115, endPoint x: 486, endPoint y: 51, distance: 95.5
click at [486, 51] on div "hero.attack("Treg"); 1 2 3 4 5 6 7 8 9 10 11 12 // Defend against "Brak" and "T…" at bounding box center [541, 147] width 148 height 258
type textarea "hero.moveRight(); hero.moveUp();"
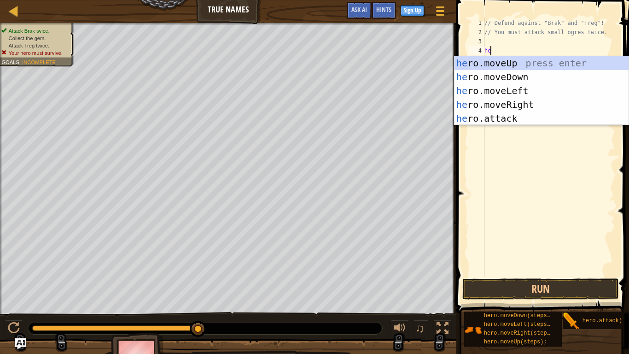
type textarea "h"
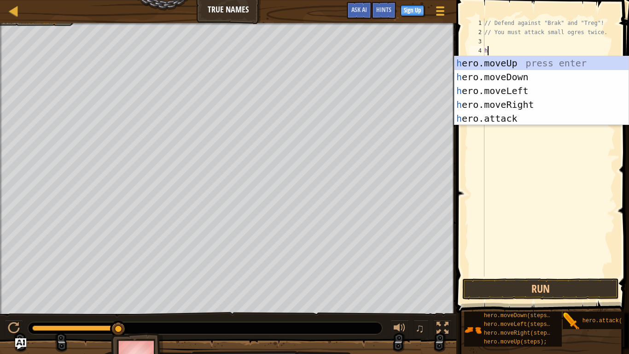
type textarea "he"
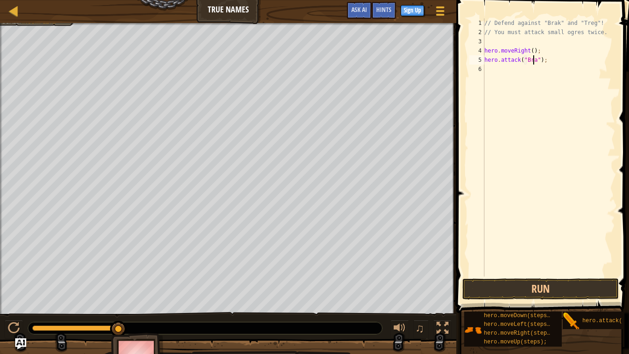
type textarea "hero.attack("Brak");"
type textarea "hero.attack("Treg");"
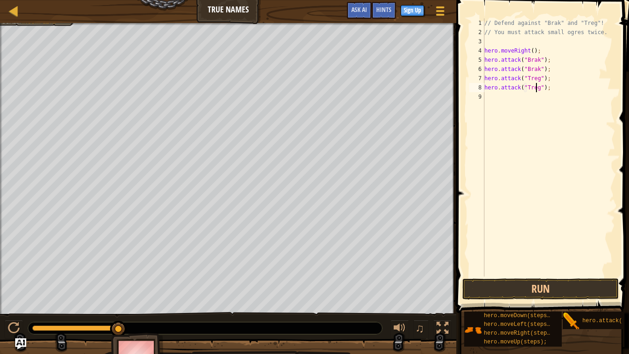
scroll to position [4, 5]
type textarea "hero.attack("Treg");"
click at [543, 292] on button "Run" at bounding box center [540, 288] width 157 height 21
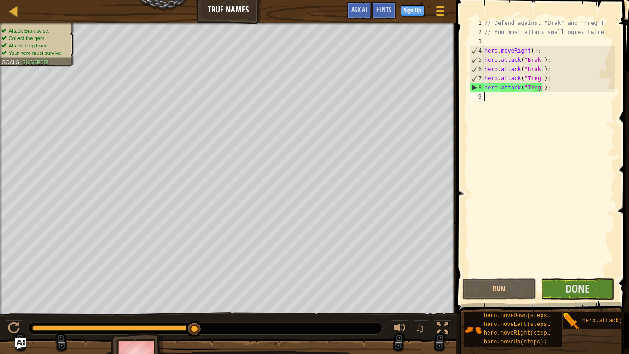
click at [491, 98] on div "// Defend against "Brak" and "Treg"! // You must attack small ogres twice. hero…" at bounding box center [549, 156] width 133 height 276
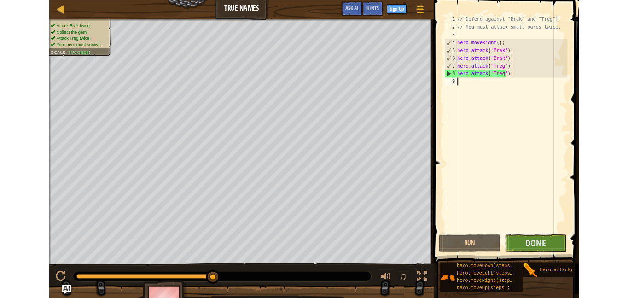
scroll to position [4, 0]
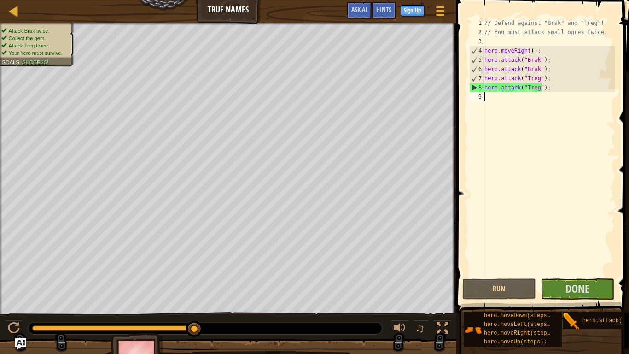
type textarea "he"
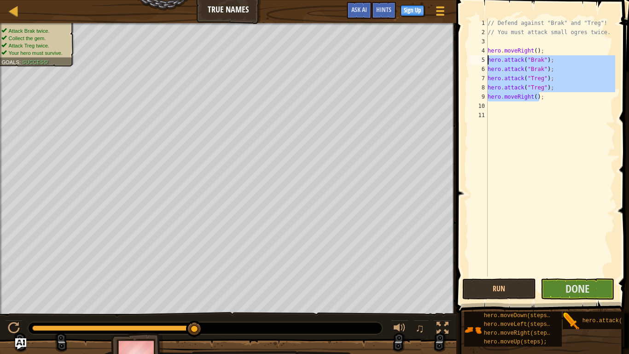
drag, startPoint x: 542, startPoint y: 95, endPoint x: 488, endPoint y: 58, distance: 65.9
click at [488, 58] on div "// Defend against "Brak" and "Treg"! // You must attack small ogres twice. hero…" at bounding box center [551, 156] width 130 height 276
type textarea "hero.attack("Brak"); hero.attack("Brak");"
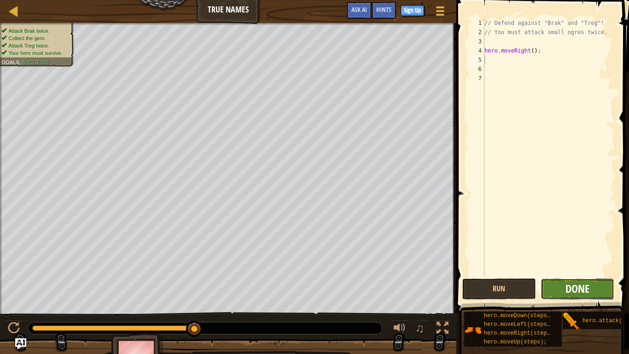
click at [578, 291] on span "Done" at bounding box center [578, 288] width 24 height 15
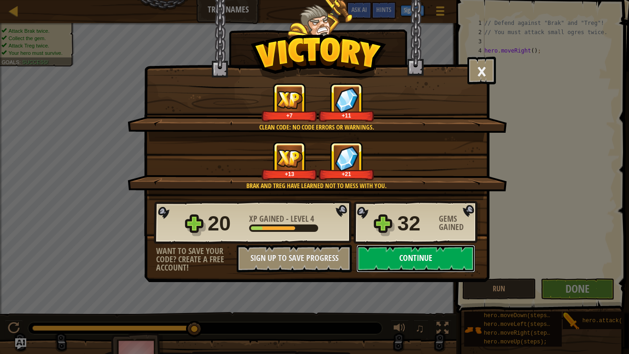
click at [426, 256] on button "Continue" at bounding box center [415, 259] width 119 height 28
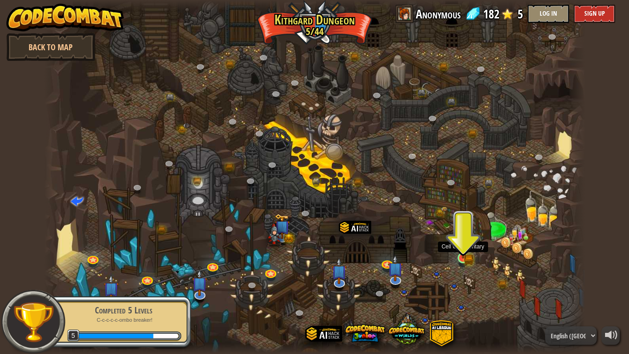
click at [465, 253] on img at bounding box center [463, 243] width 14 height 30
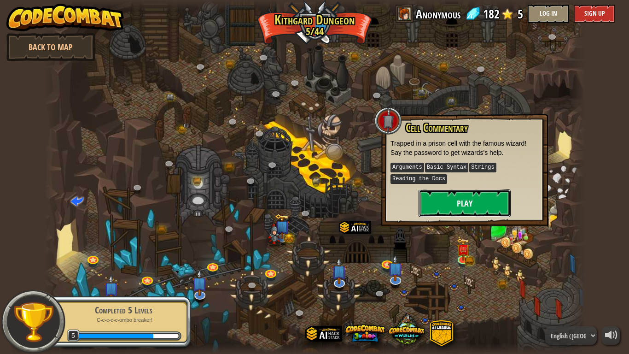
click at [460, 201] on button "Play" at bounding box center [465, 203] width 92 height 28
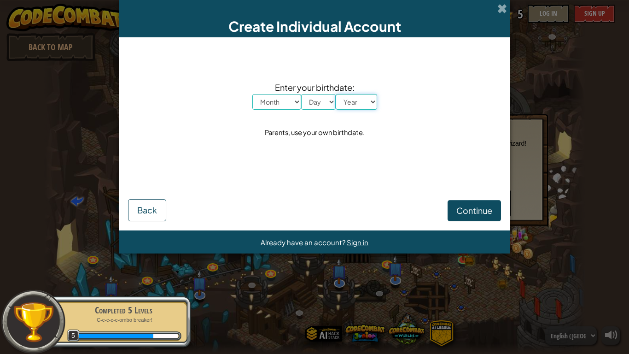
click at [356, 105] on select "Year [DATE] 2024 2023 2022 2021 2020 2019 2018 2017 2016 2015 2014 2013 2012 20…" at bounding box center [356, 102] width 41 height 16
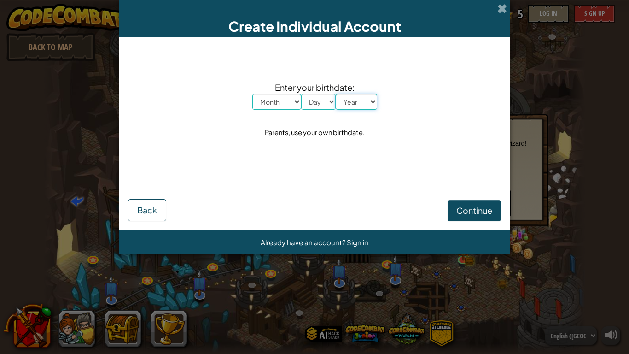
select select "2006"
click at [336, 94] on select "Year [DATE] 2024 2023 2022 2021 2020 2019 2018 2017 2016 2015 2014 2013 2012 20…" at bounding box center [356, 102] width 41 height 16
click at [329, 103] on select "Day 1 2 3 4 5 6 7 8 9 10 11 12 13 14 15 16 17 18 19 20 21 22 23 24 25 26 27 28 …" at bounding box center [318, 102] width 35 height 16
select select "24"
click at [301, 94] on select "Day 1 2 3 4 5 6 7 8 9 10 11 12 13 14 15 16 17 18 19 20 21 22 23 24 25 26 27 28 …" at bounding box center [318, 102] width 35 height 16
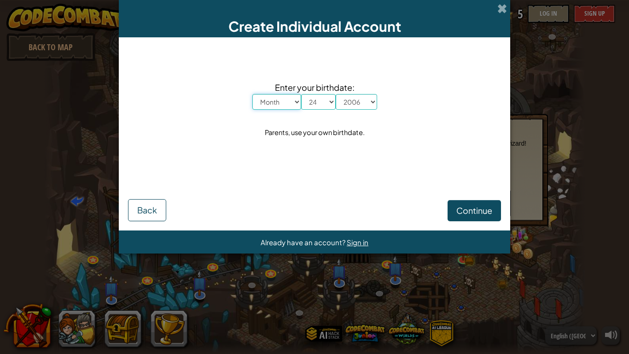
click at [283, 102] on select "Month January February March April May June July August September October Novem…" at bounding box center [276, 102] width 49 height 16
select select "8"
click at [252, 94] on select "Month January February March April May June July August September October Novem…" at bounding box center [276, 102] width 49 height 16
click at [478, 208] on span "Continue" at bounding box center [474, 210] width 36 height 11
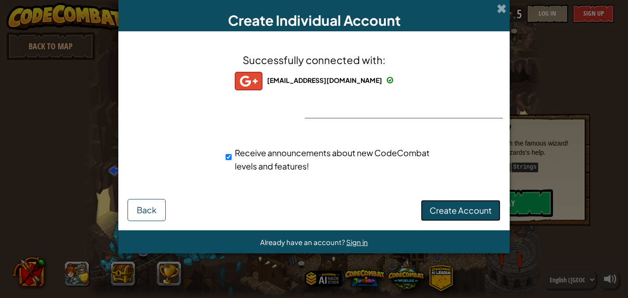
click at [459, 214] on span "Create Account" at bounding box center [461, 210] width 62 height 11
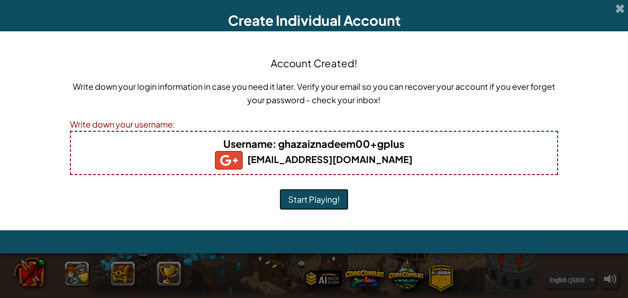
click at [300, 200] on button "Start Playing!" at bounding box center [314, 199] width 69 height 21
